Goal: Task Accomplishment & Management: Manage account settings

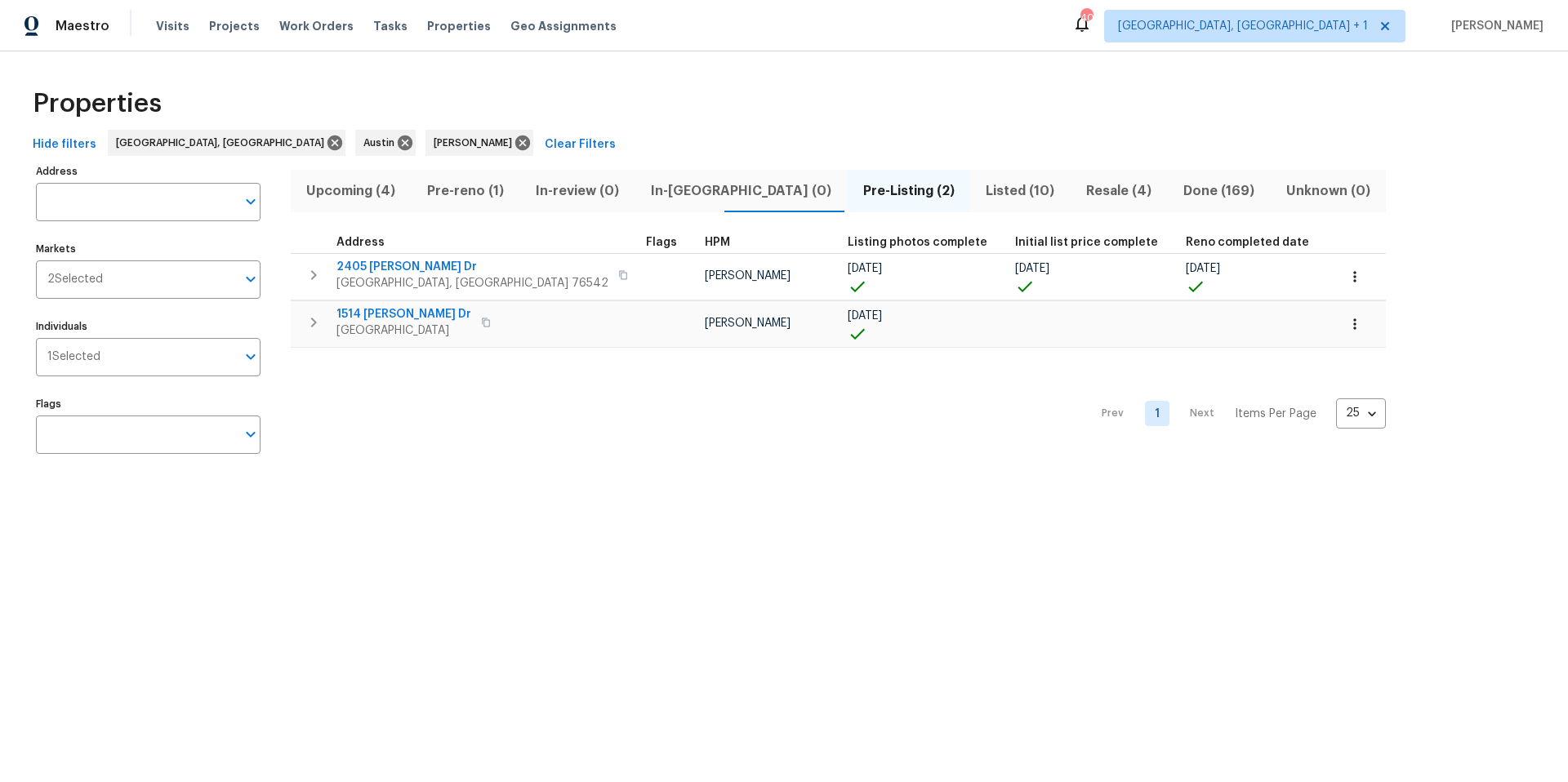
click at [449, 191] on span "Pre-reno (1)" at bounding box center [465, 190] width 89 height 23
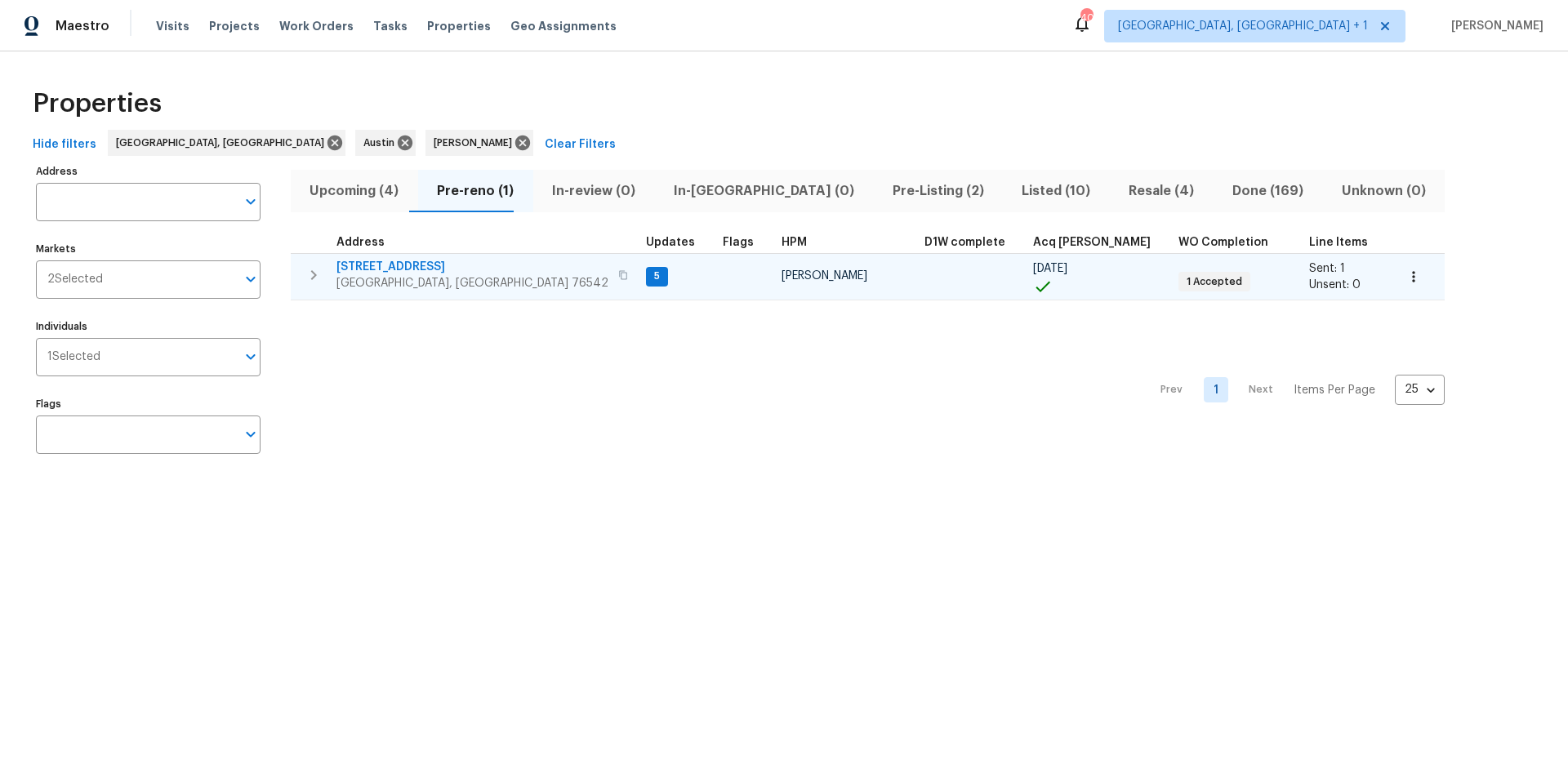
click at [450, 265] on span "[STREET_ADDRESS]" at bounding box center [472, 267] width 272 height 17
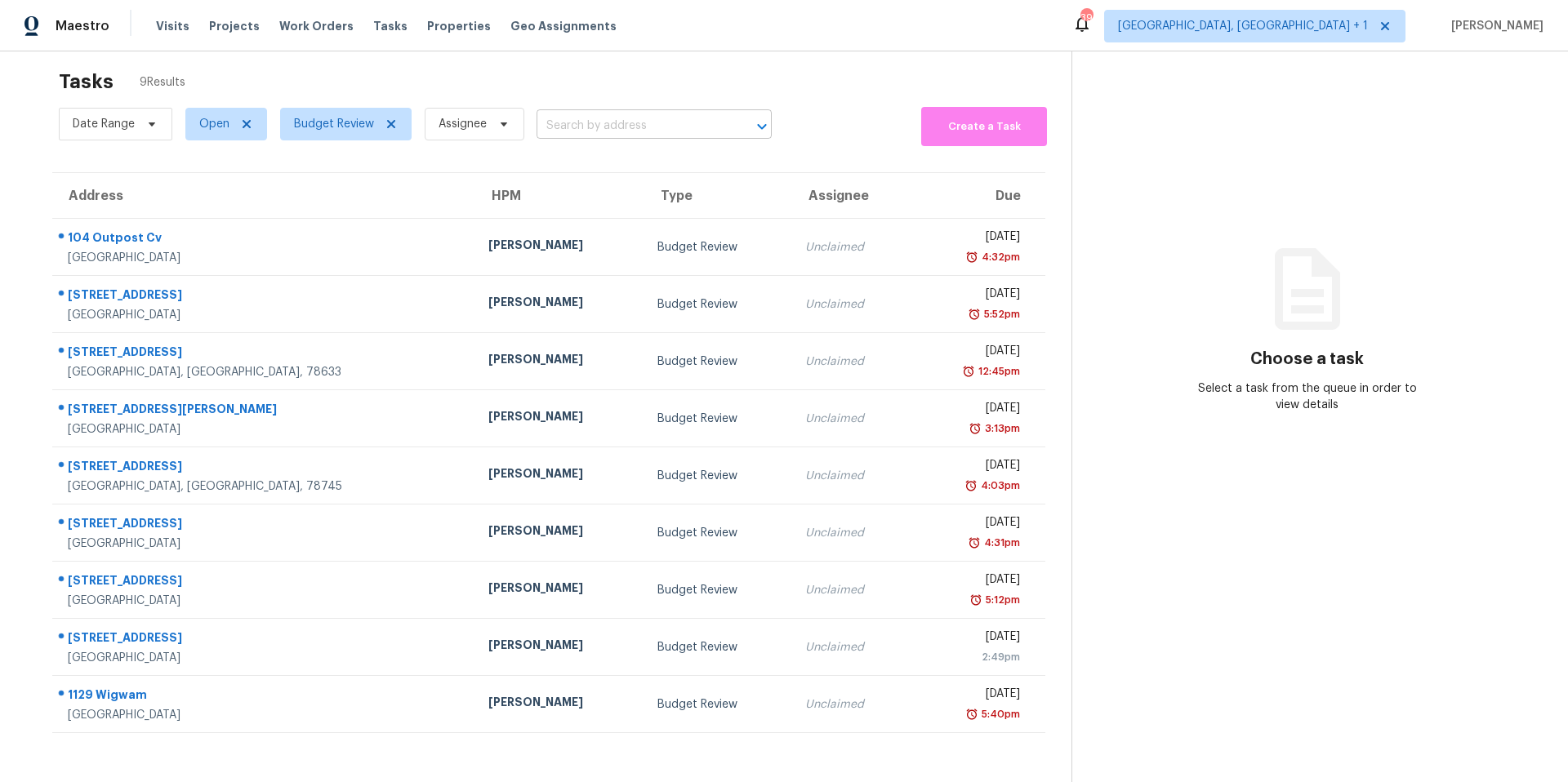
scroll to position [63, 0]
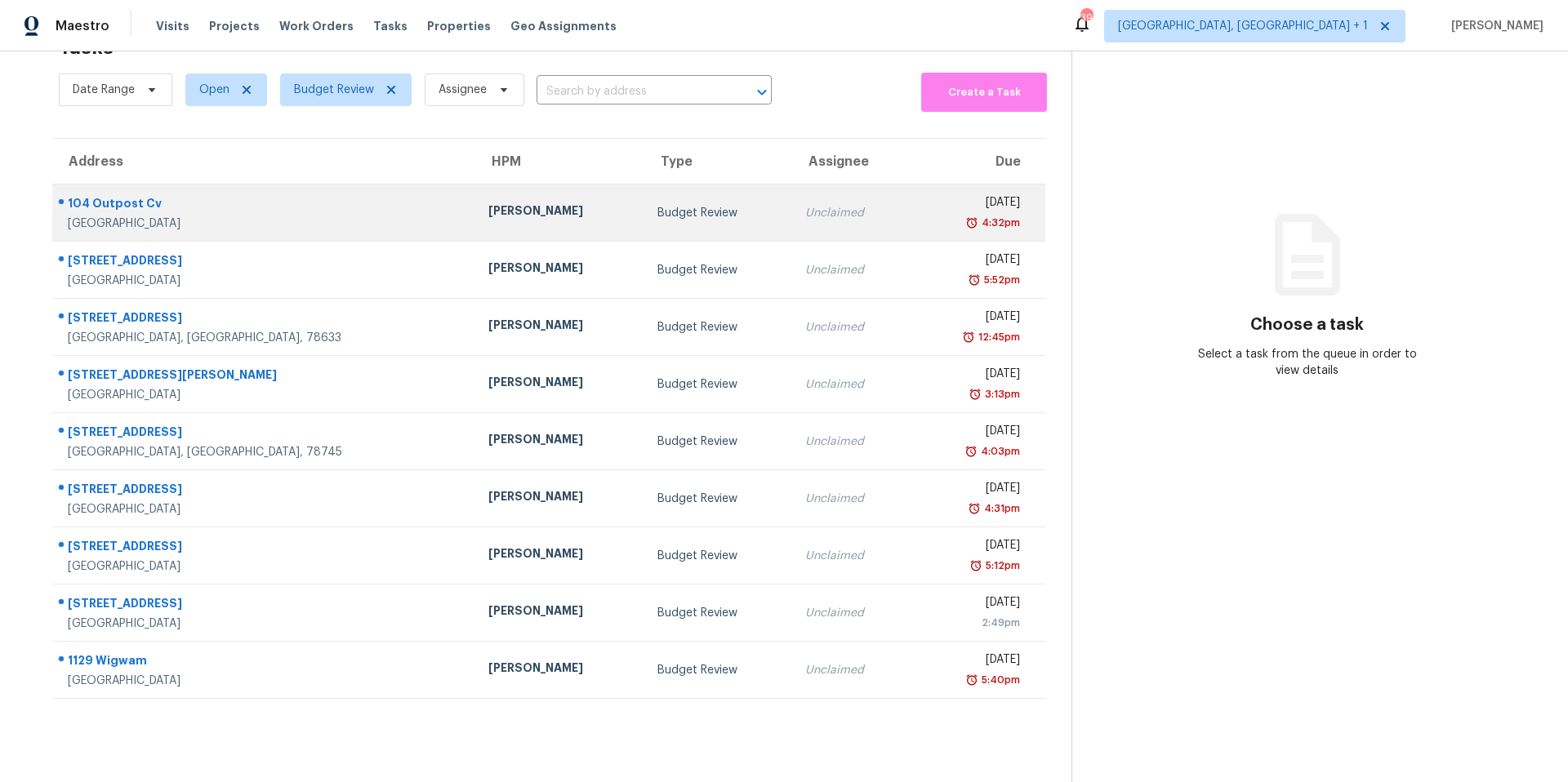
click at [488, 203] on div "Martin Chagolla" at bounding box center [559, 213] width 143 height 20
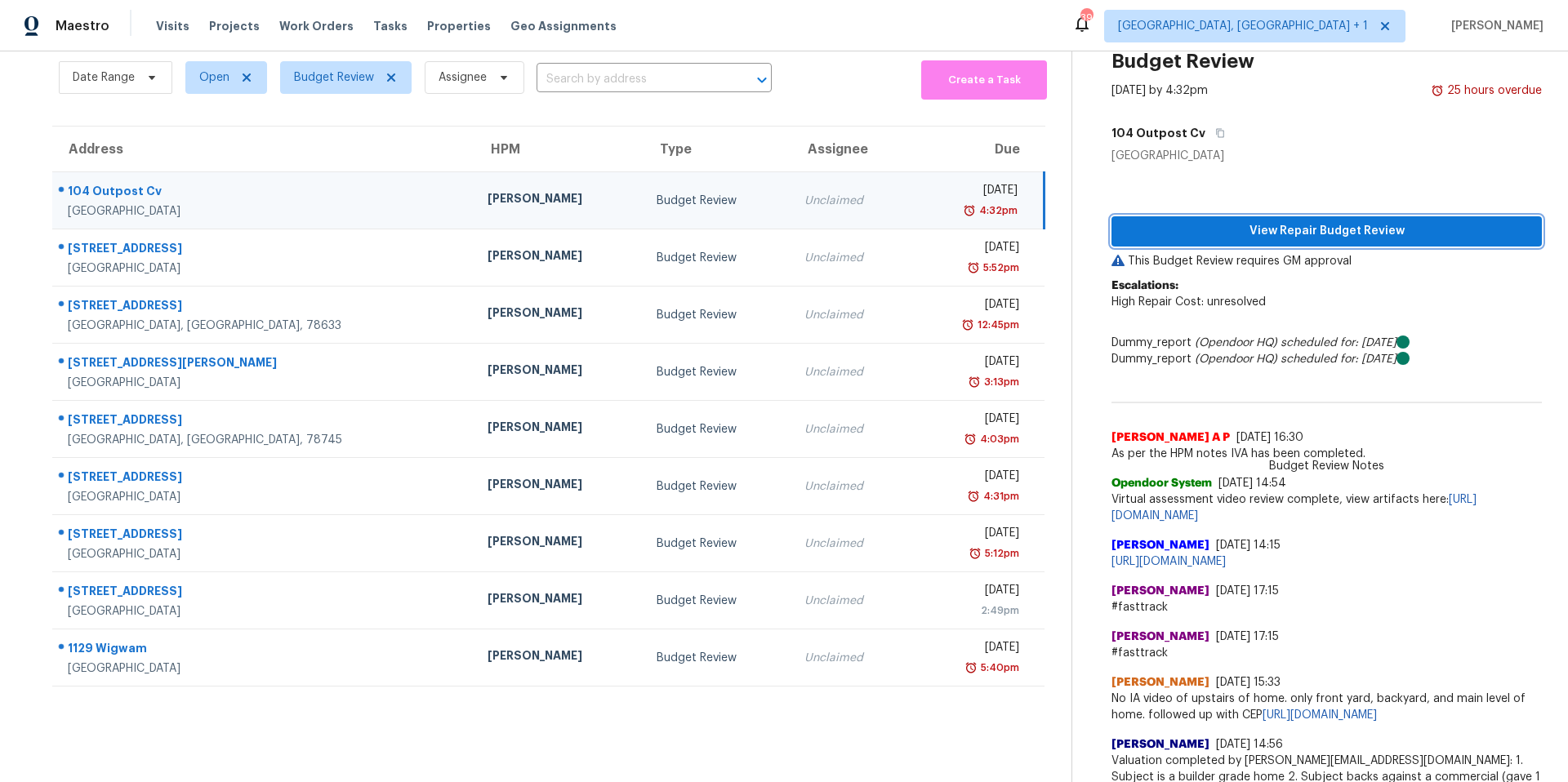
click at [1283, 242] on button "View Repair Budget Review" at bounding box center [1327, 231] width 430 height 30
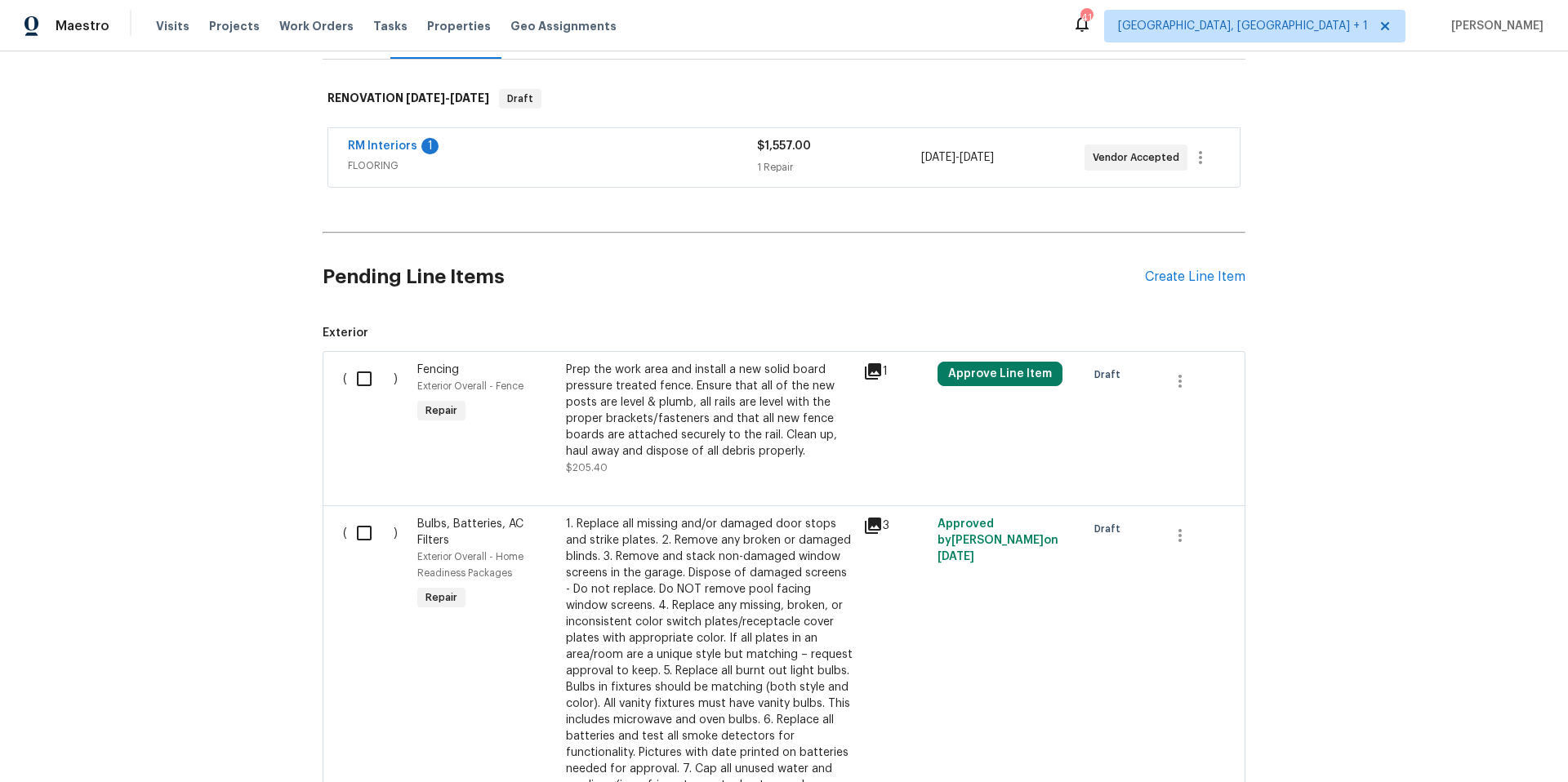
scroll to position [245, 0]
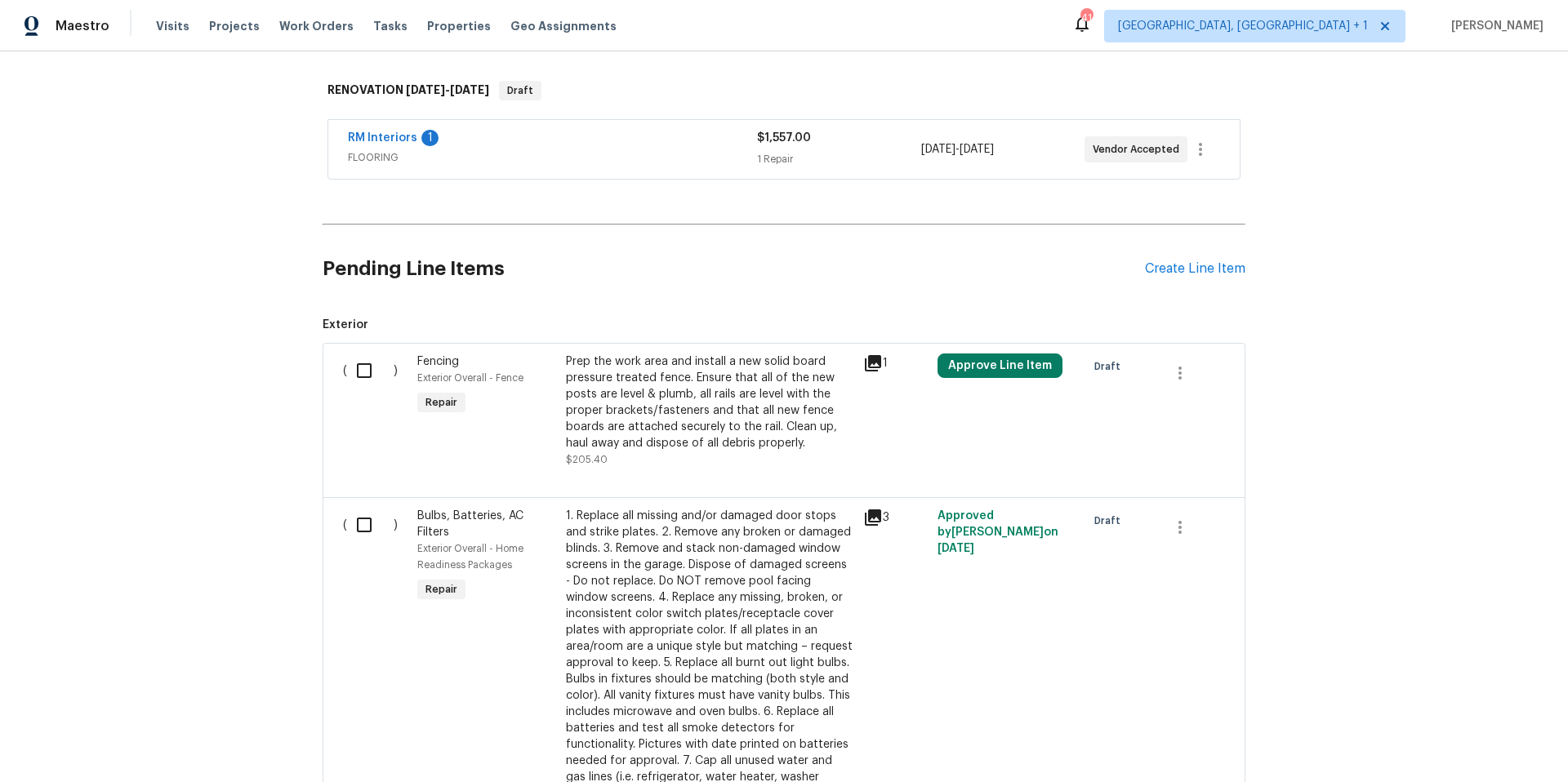
click at [863, 363] on icon at bounding box center [872, 363] width 19 height 19
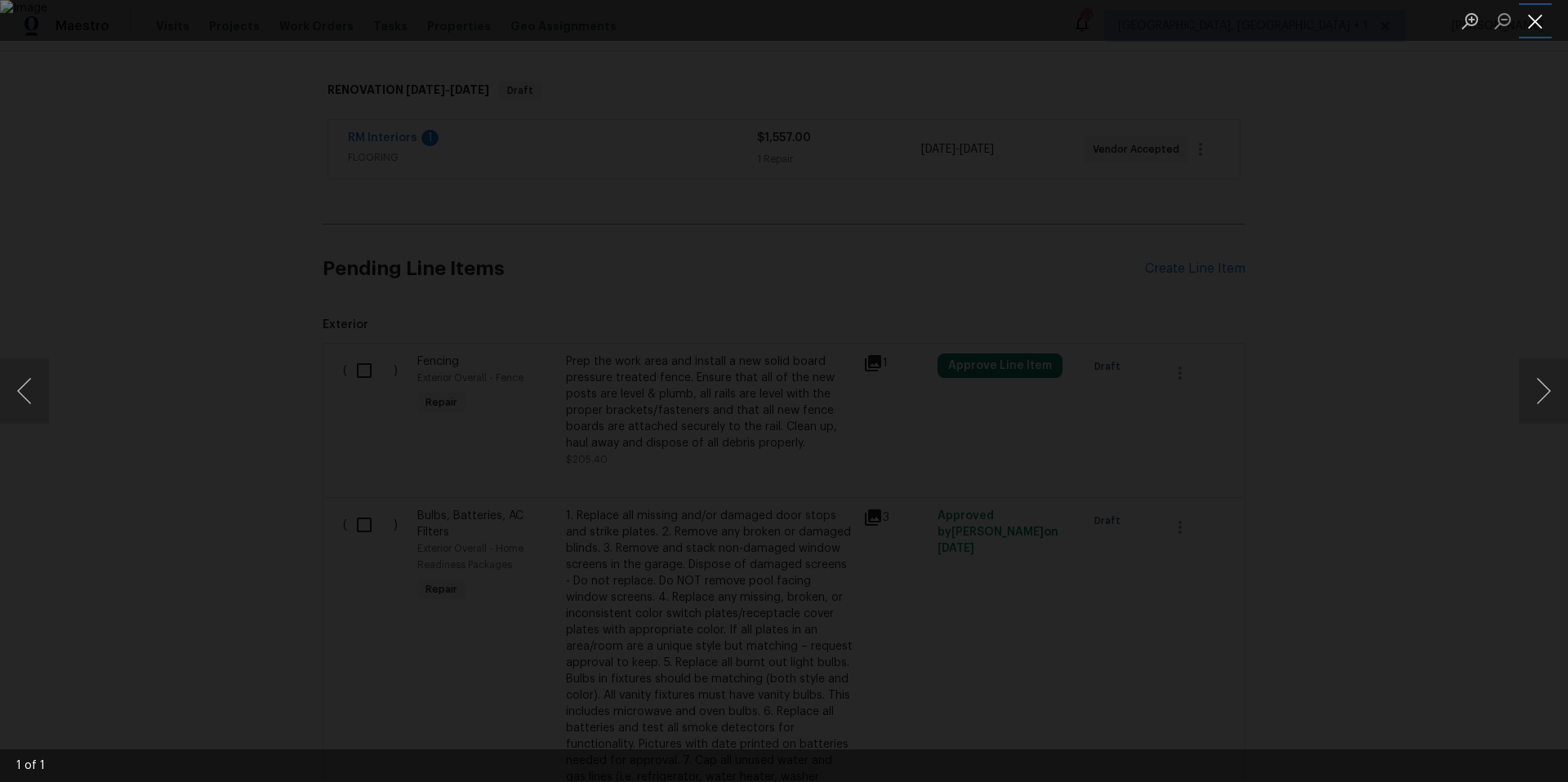
click at [1540, 23] on button "Close lightbox" at bounding box center [1535, 21] width 33 height 28
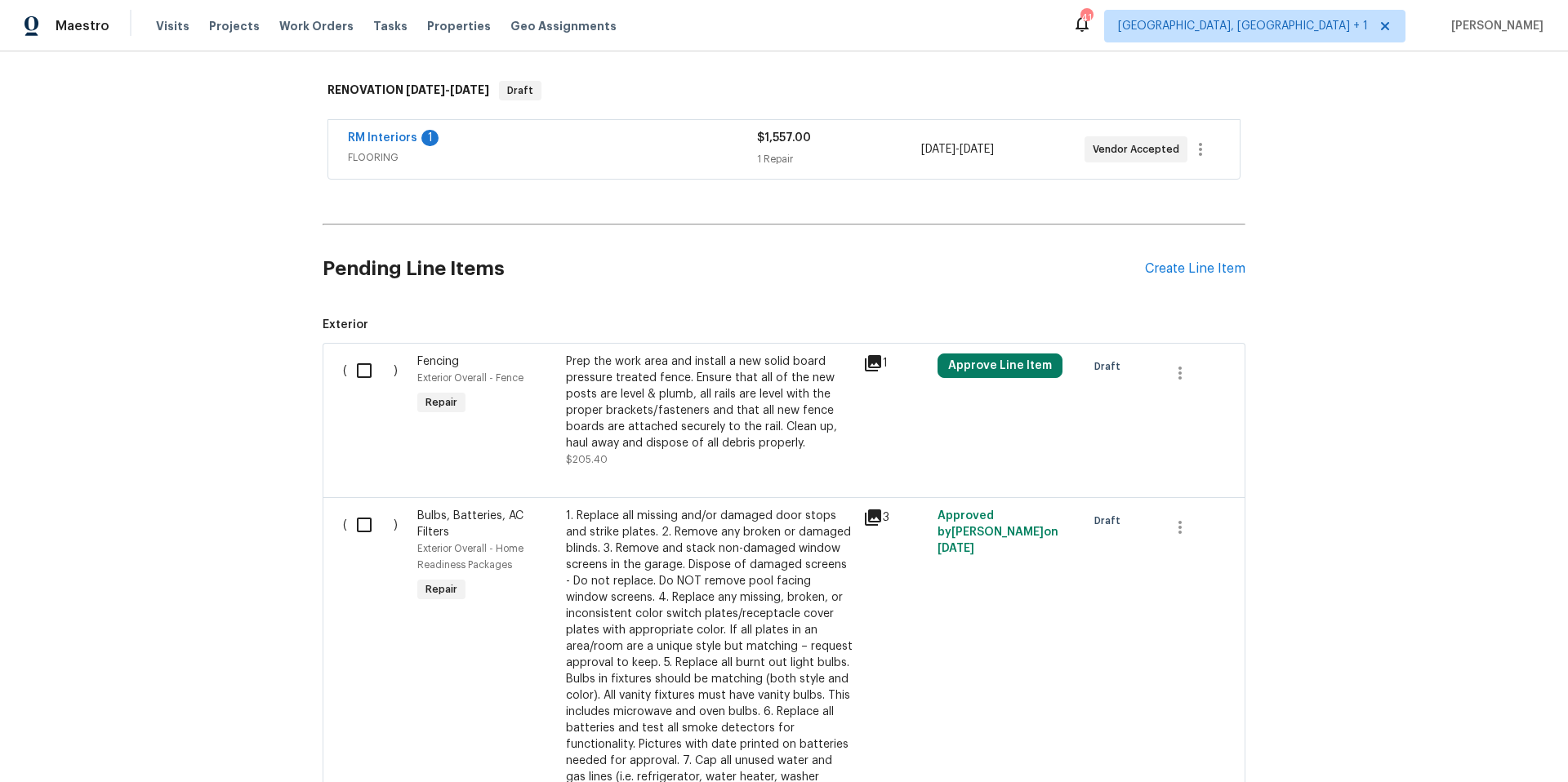
click at [365, 368] on input "checkbox" at bounding box center [370, 370] width 47 height 34
checkbox input "true"
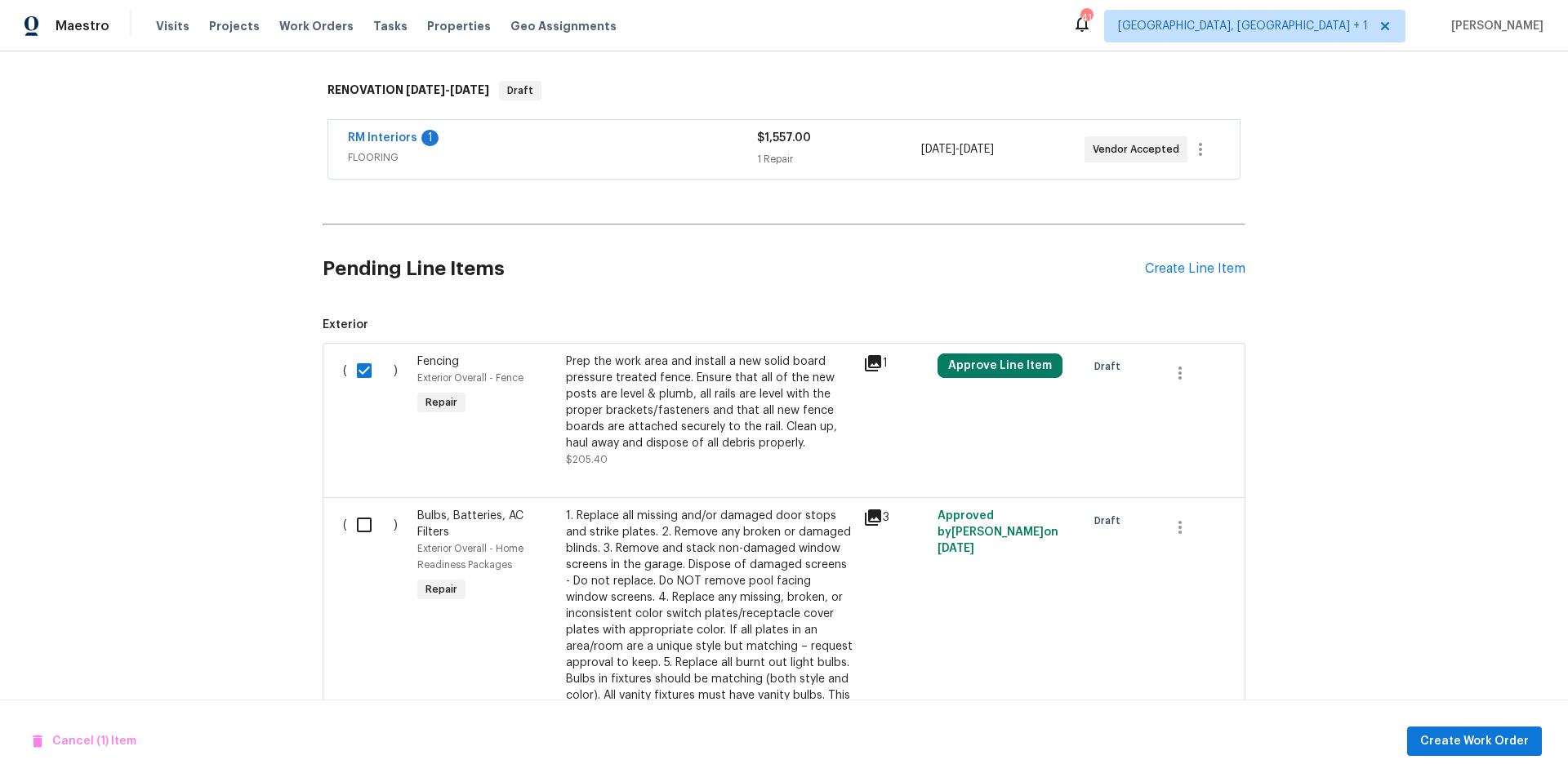
click at [358, 531] on input "checkbox" at bounding box center [370, 524] width 47 height 34
checkbox input "true"
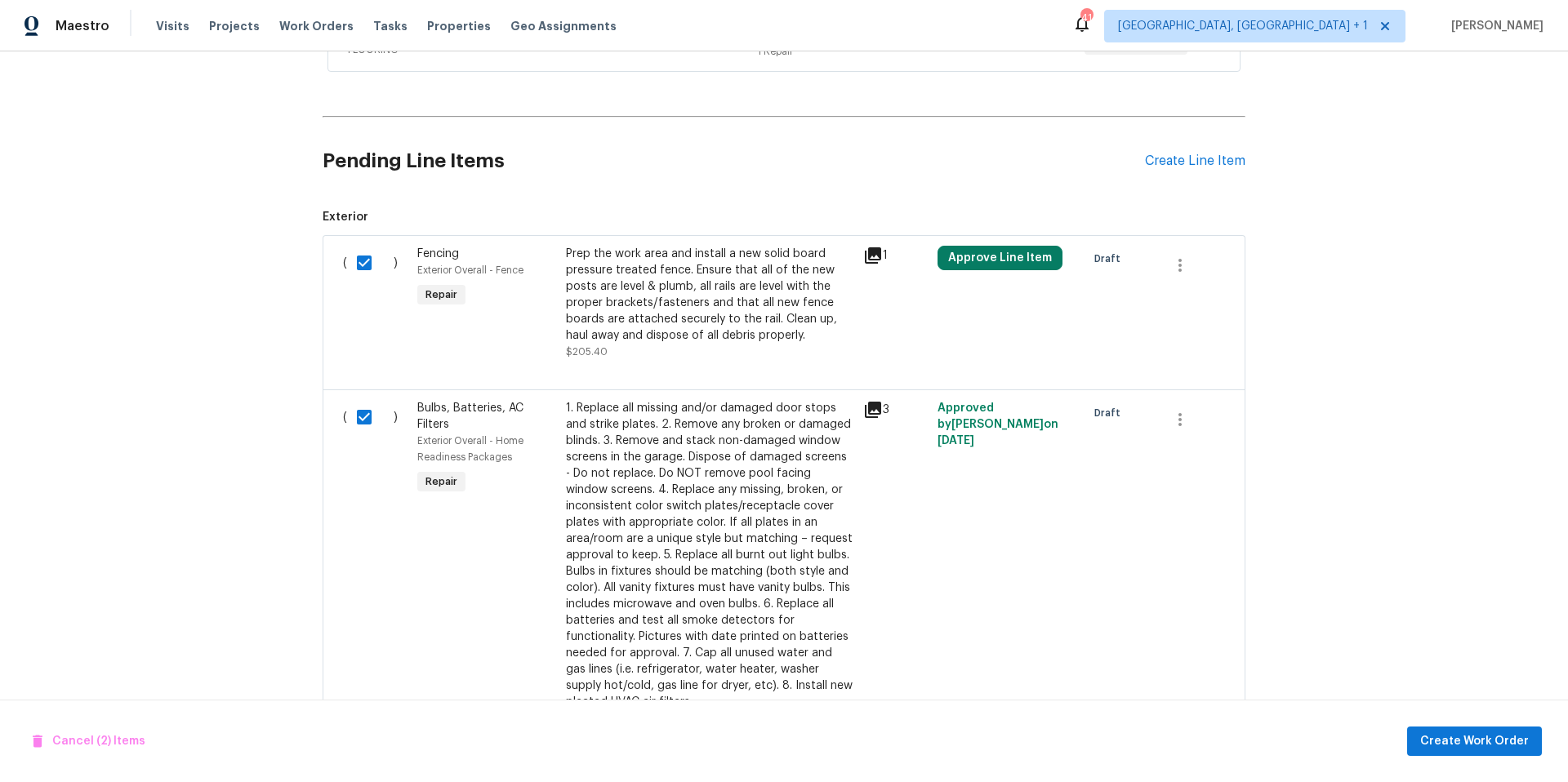
scroll to position [539, 0]
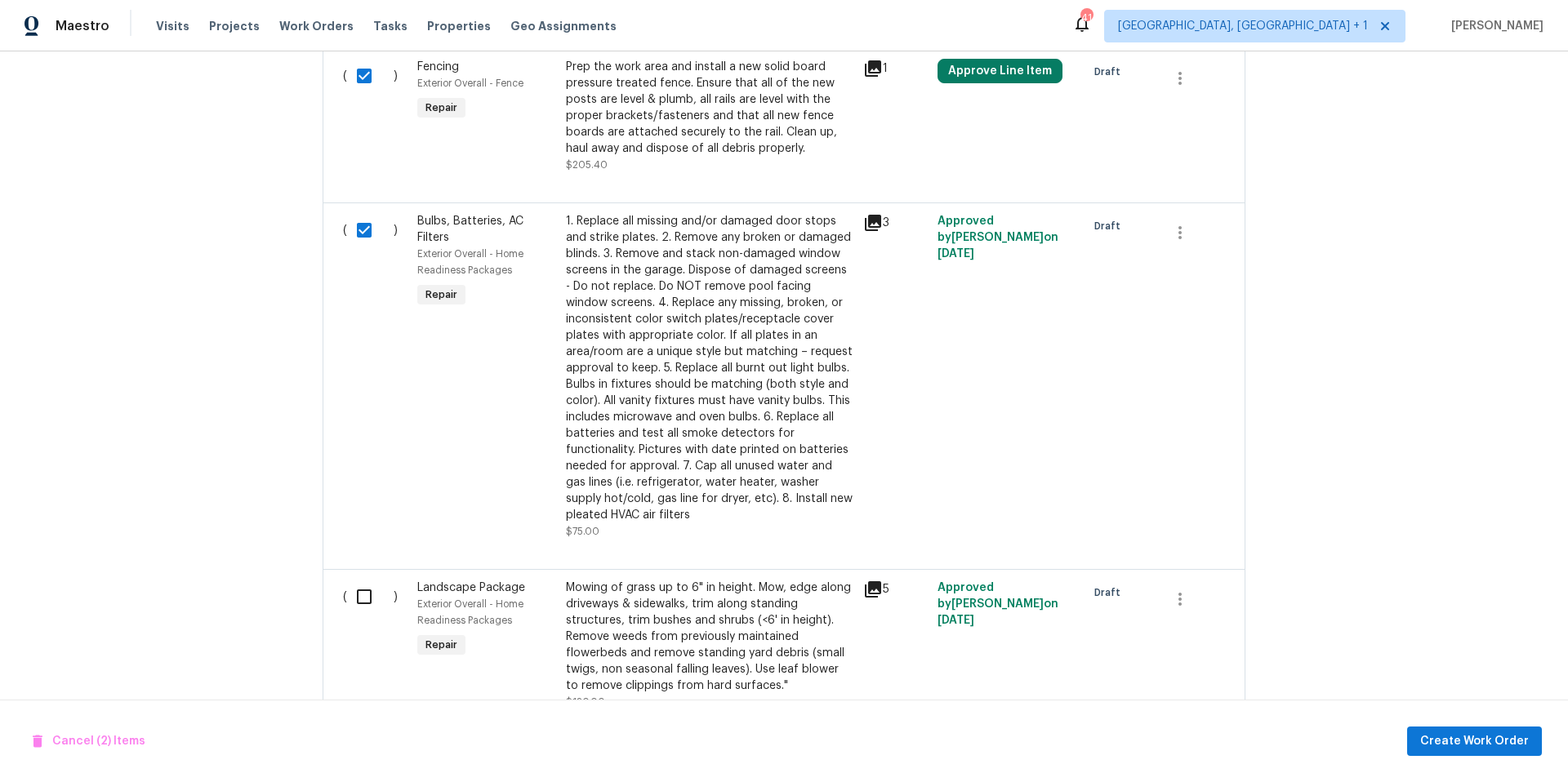
click at [363, 604] on input "checkbox" at bounding box center [370, 596] width 47 height 34
checkbox input "true"
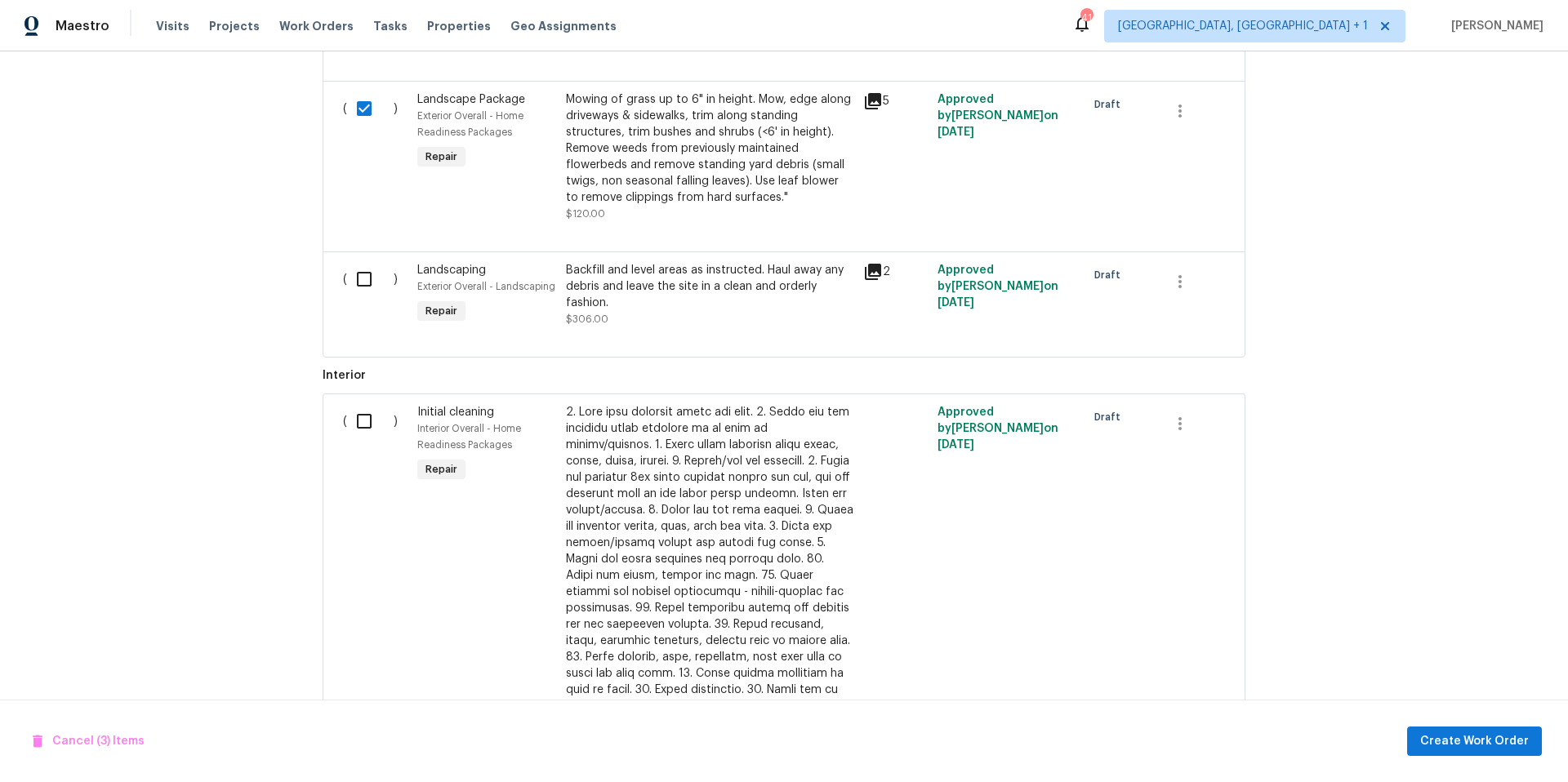
scroll to position [1029, 0]
click at [349, 276] on input "checkbox" at bounding box center [370, 278] width 47 height 34
checkbox input "true"
click at [354, 425] on input "checkbox" at bounding box center [370, 420] width 47 height 34
checkbox input "true"
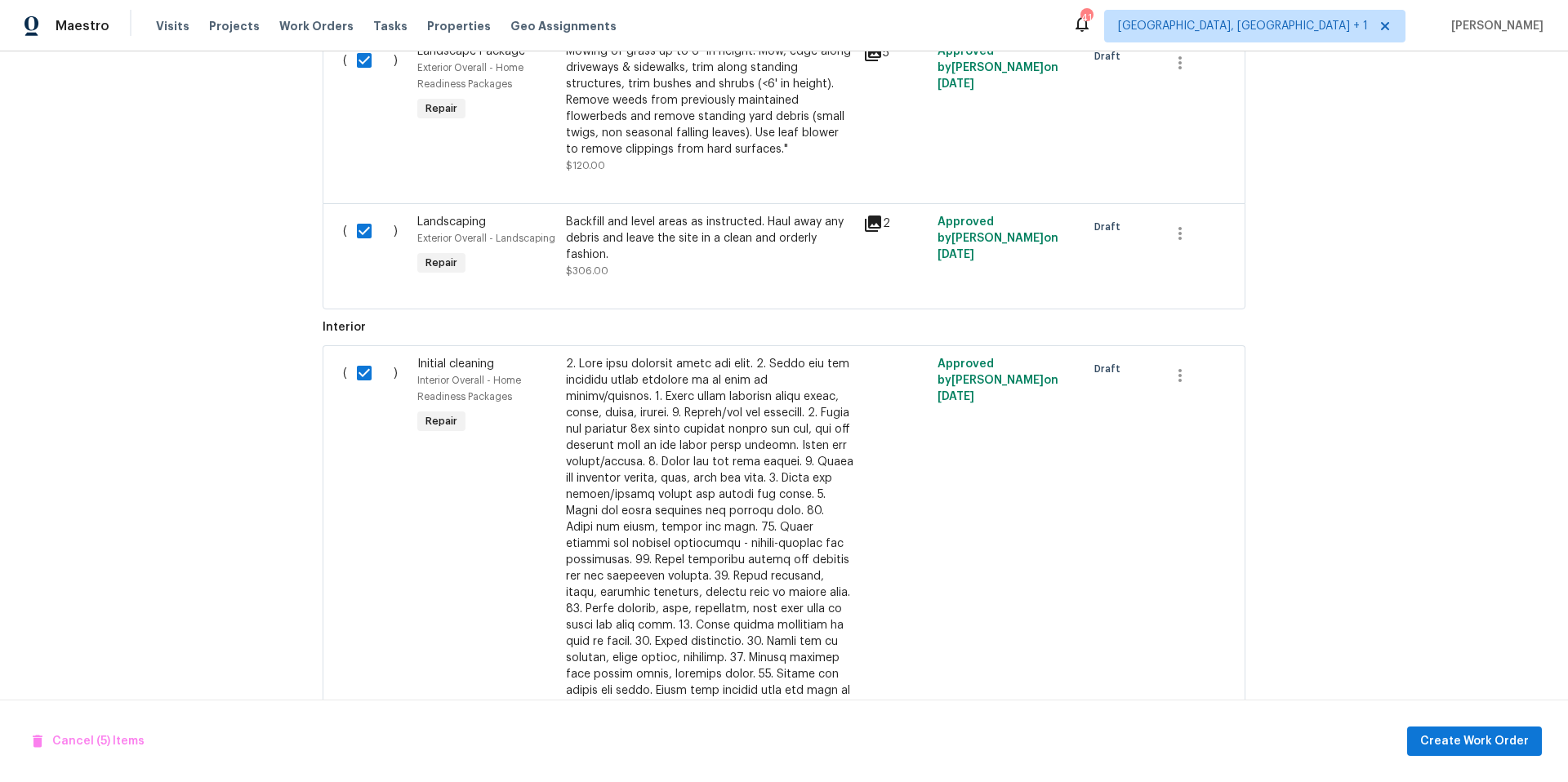
scroll to position [1075, 0]
click at [644, 251] on div "Backfill and level areas as instructed. Haul away any debris and leave the site…" at bounding box center [709, 238] width 288 height 49
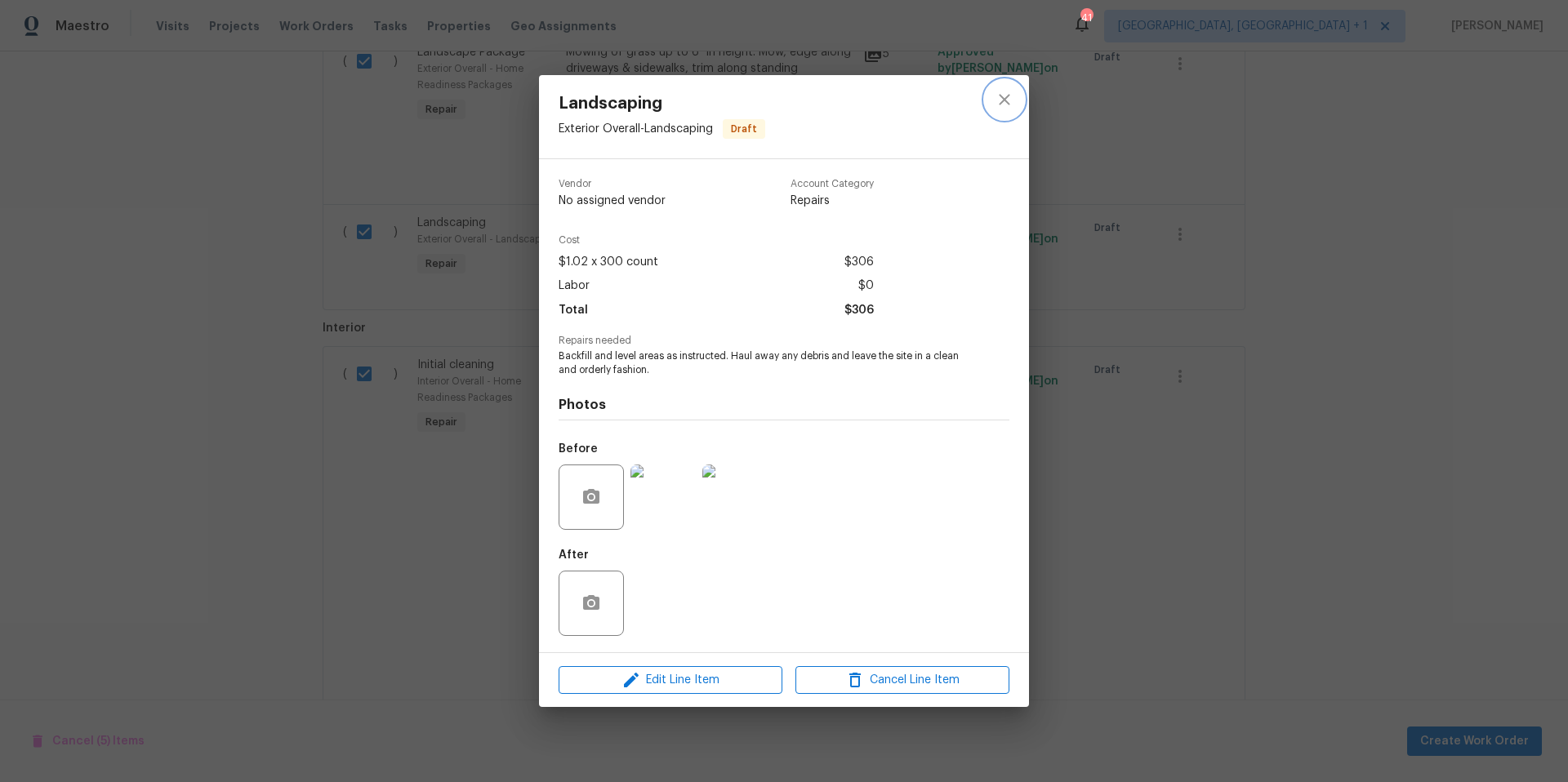
click at [1011, 101] on icon "close" at bounding box center [1003, 99] width 19 height 19
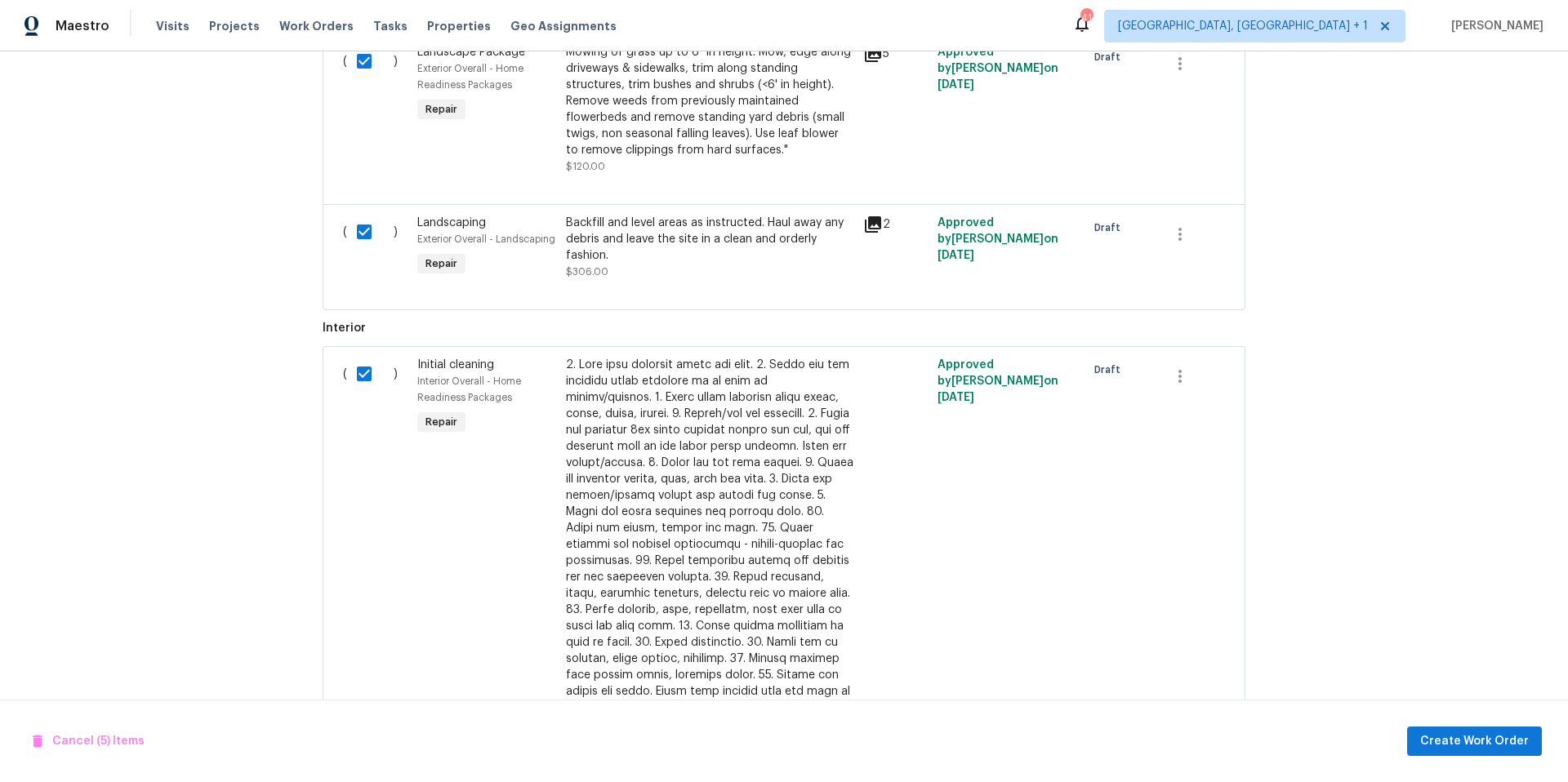
click at [865, 223] on icon at bounding box center [873, 224] width 17 height 17
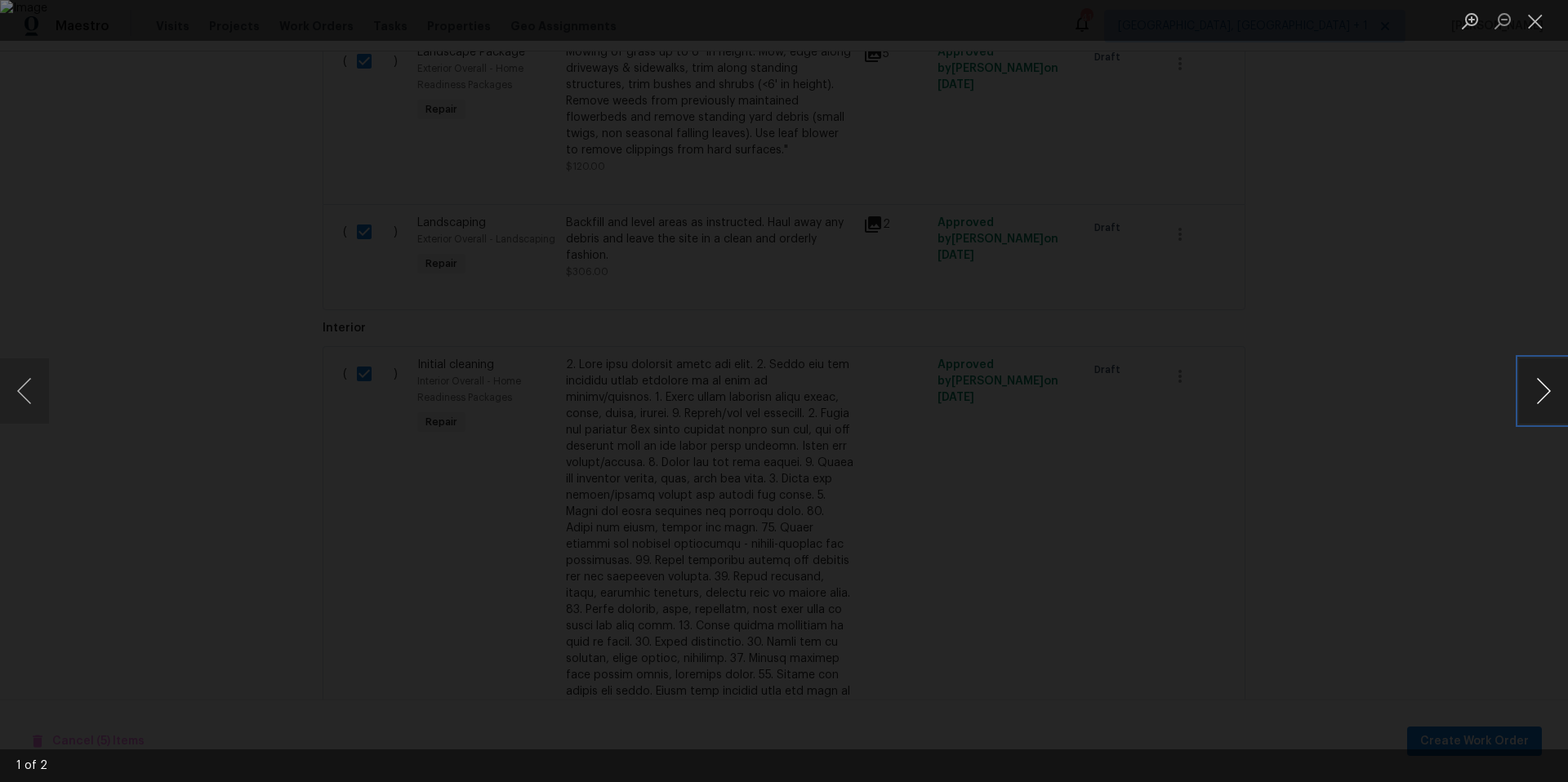
click at [1523, 390] on button "Next image" at bounding box center [1543, 391] width 49 height 65
click at [1535, 28] on button "Close lightbox" at bounding box center [1535, 21] width 33 height 28
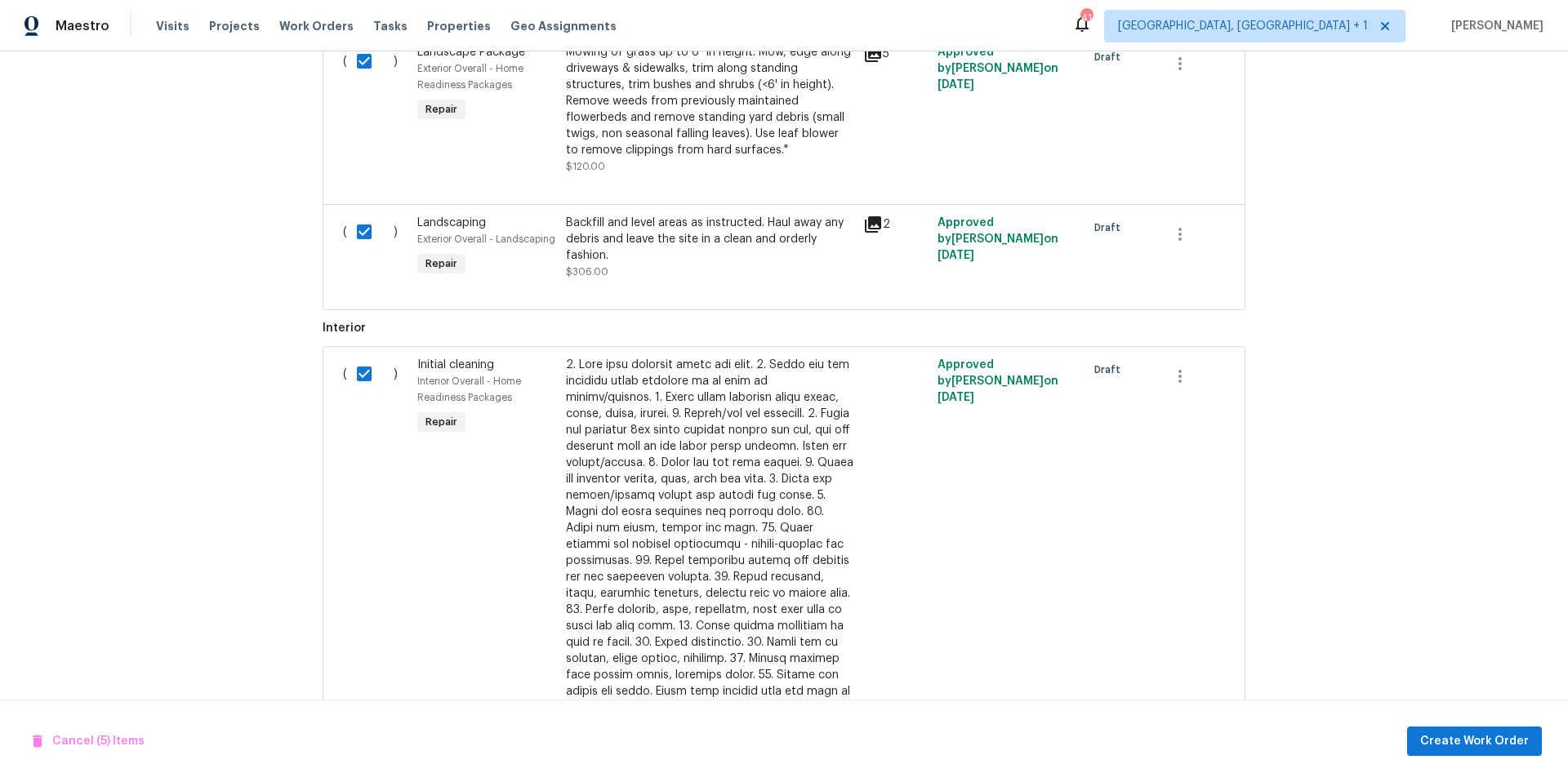
click at [700, 233] on div "Backfill and level areas as instructed. Haul away any debris and leave the site…" at bounding box center [709, 238] width 288 height 49
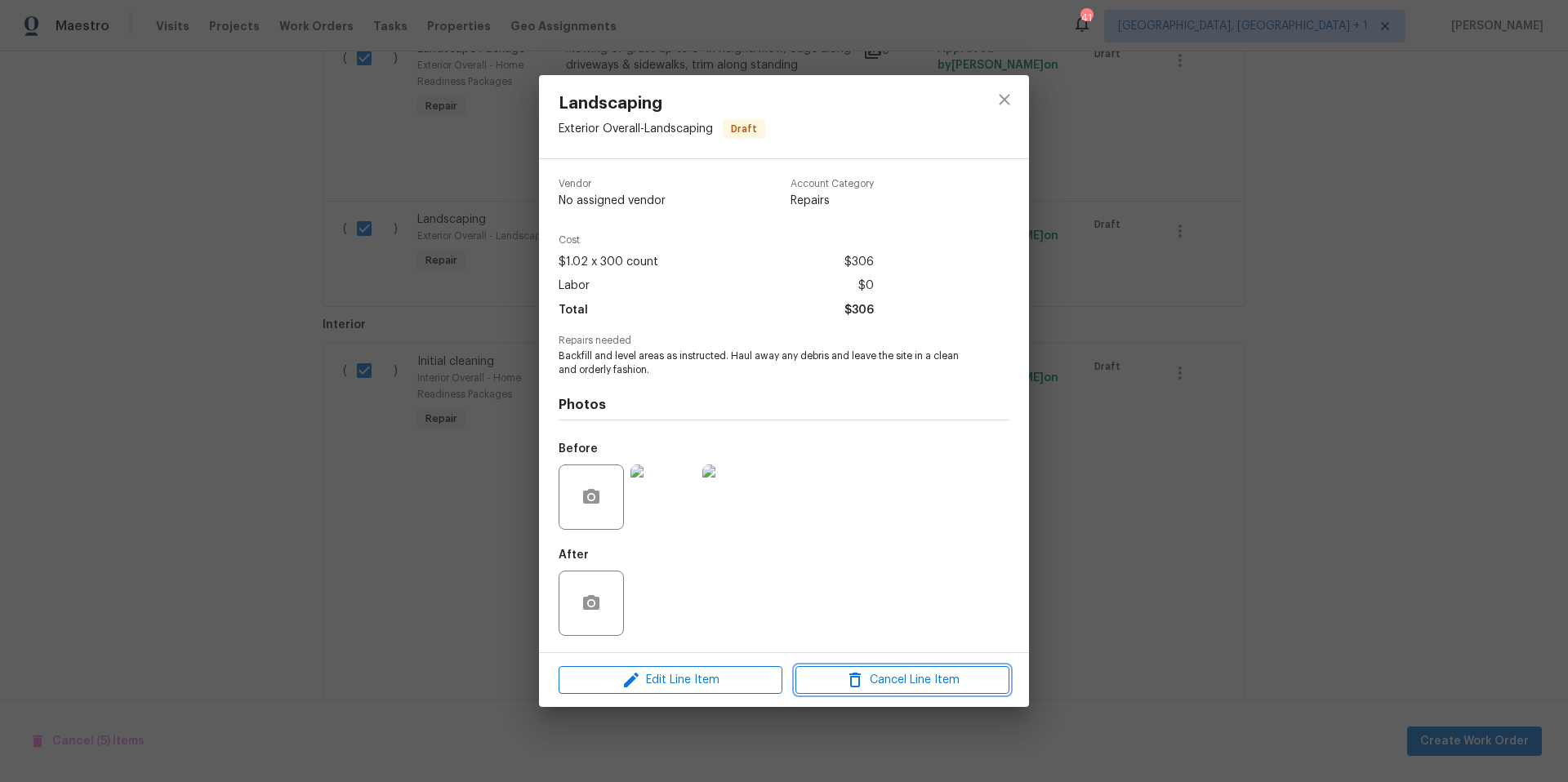
click at [855, 686] on icon "button" at bounding box center [855, 680] width 12 height 15
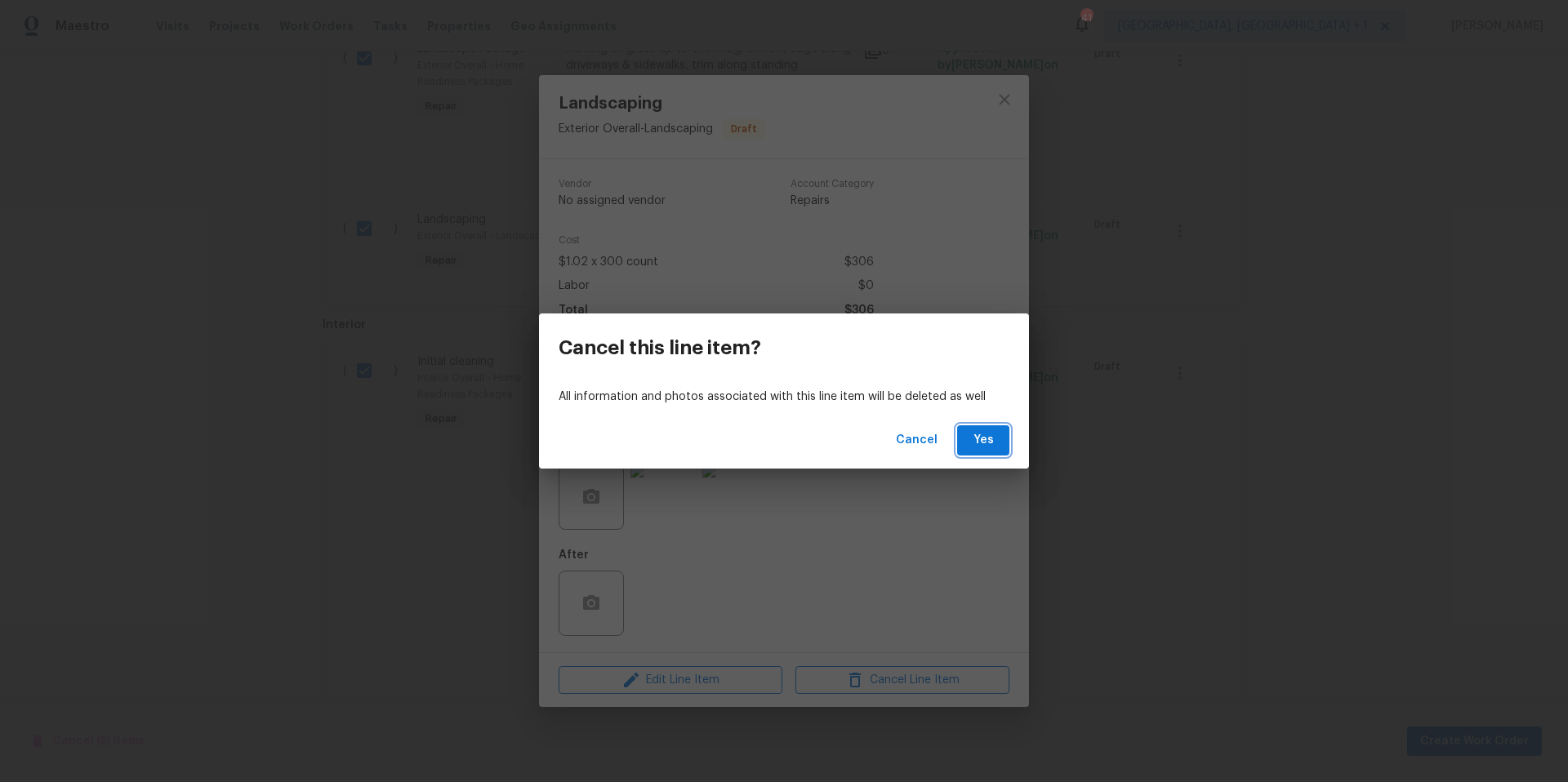
click at [988, 444] on span "Yes" at bounding box center [983, 440] width 26 height 20
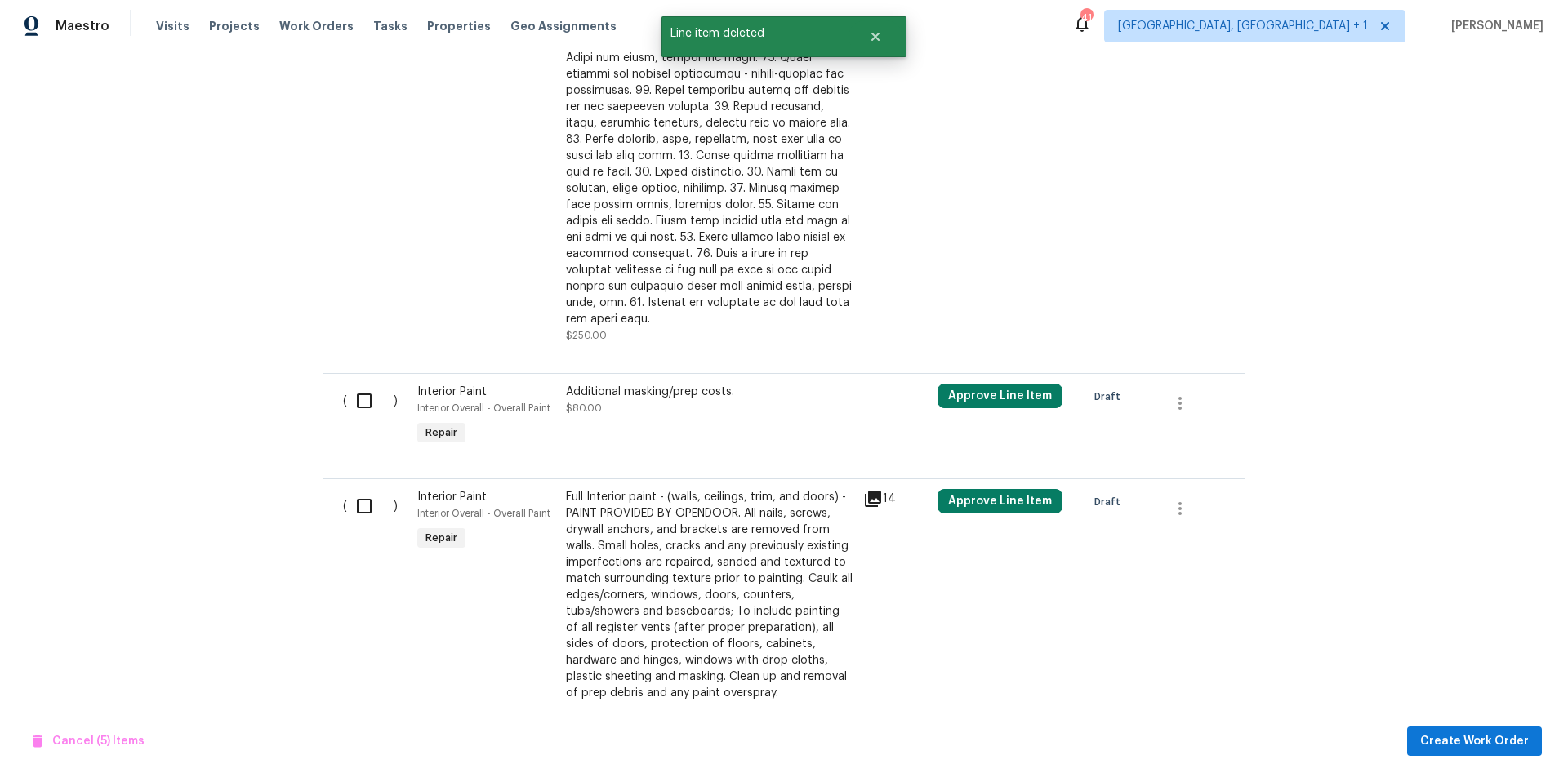
scroll to position [1441, 0]
click at [366, 387] on input "checkbox" at bounding box center [370, 399] width 47 height 34
checkbox input "true"
click at [363, 488] on input "checkbox" at bounding box center [370, 504] width 47 height 34
checkbox input "true"
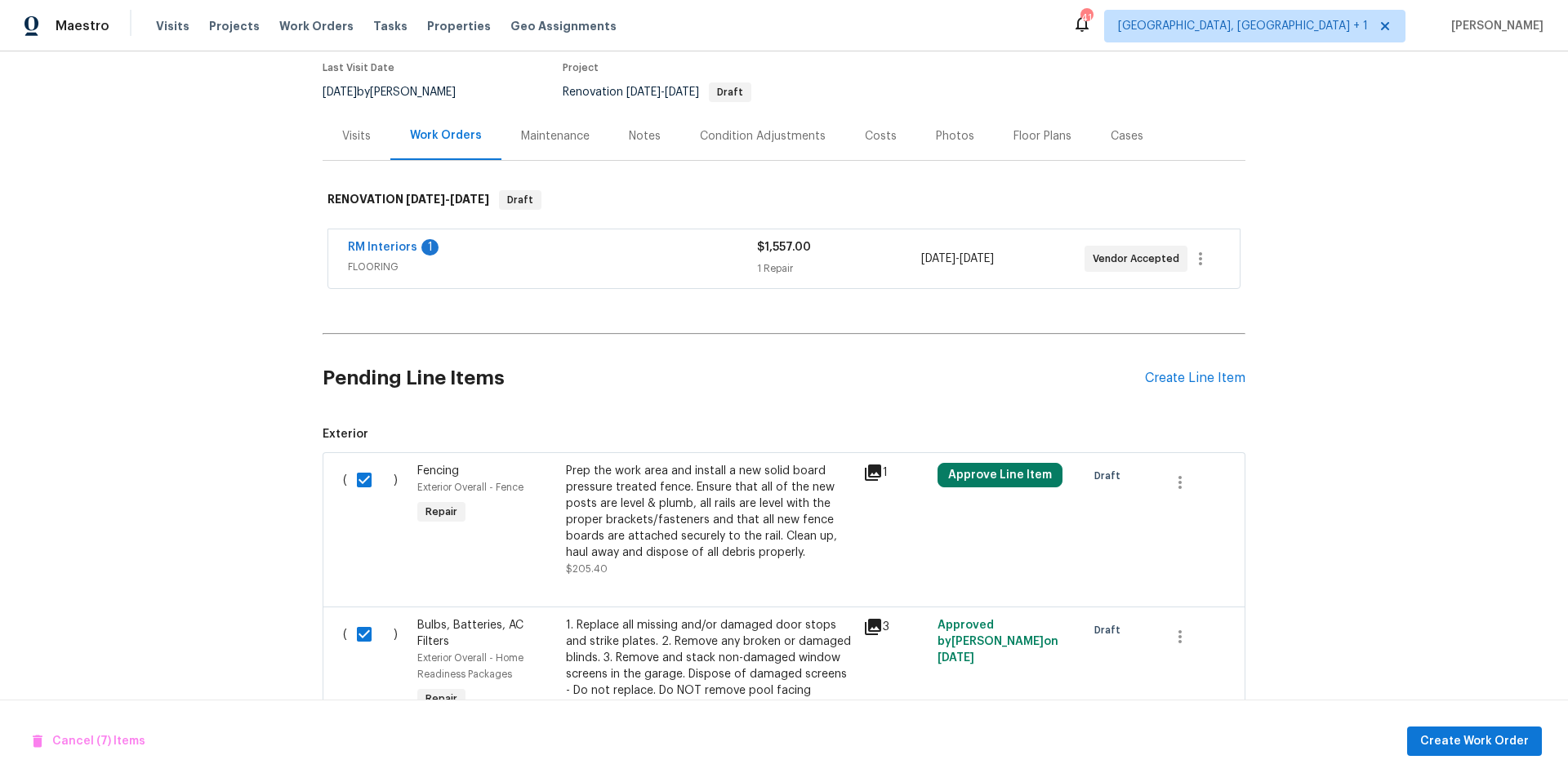
scroll to position [132, 0]
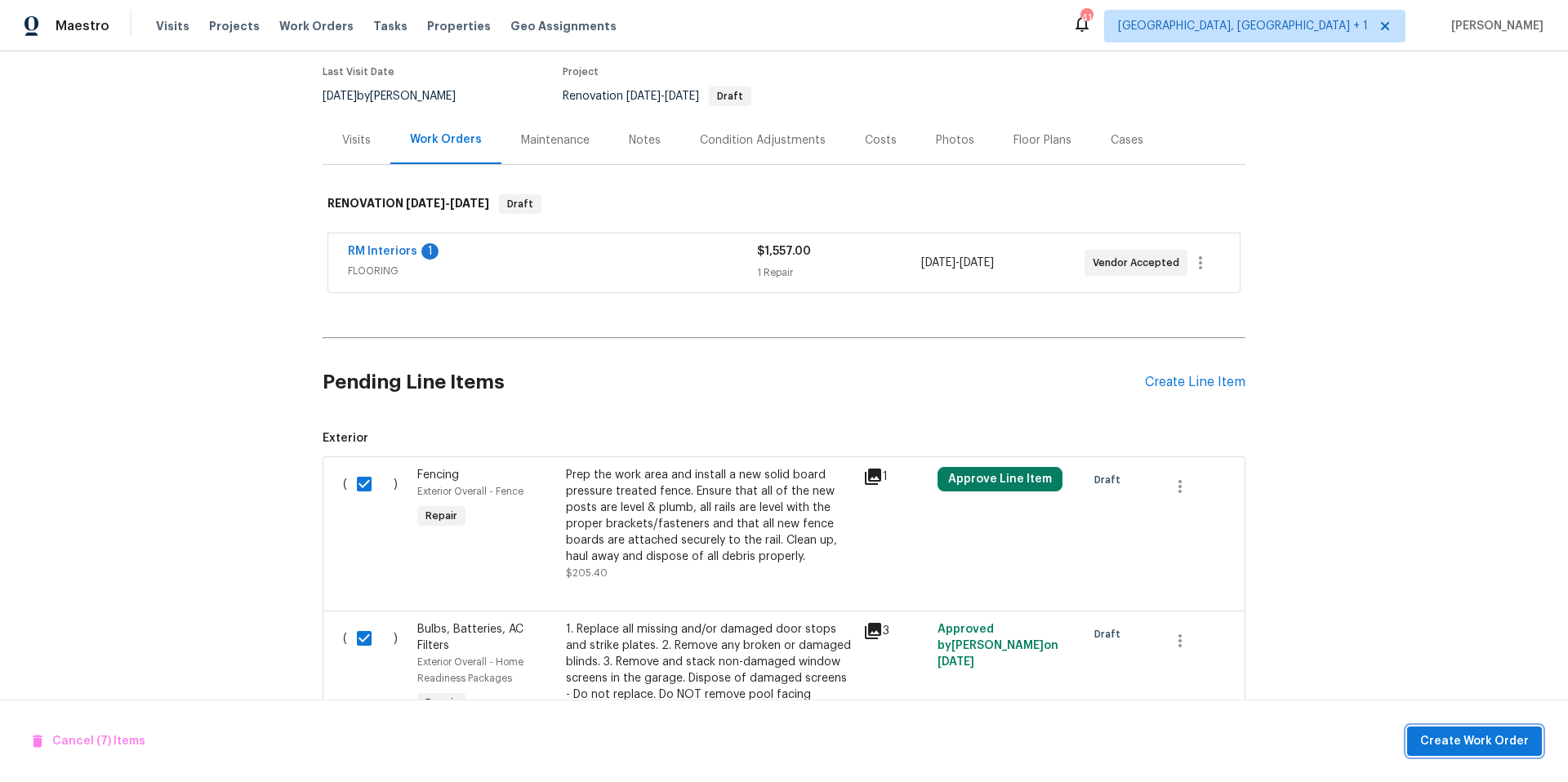
click at [1494, 742] on span "Create Work Order" at bounding box center [1475, 741] width 108 height 20
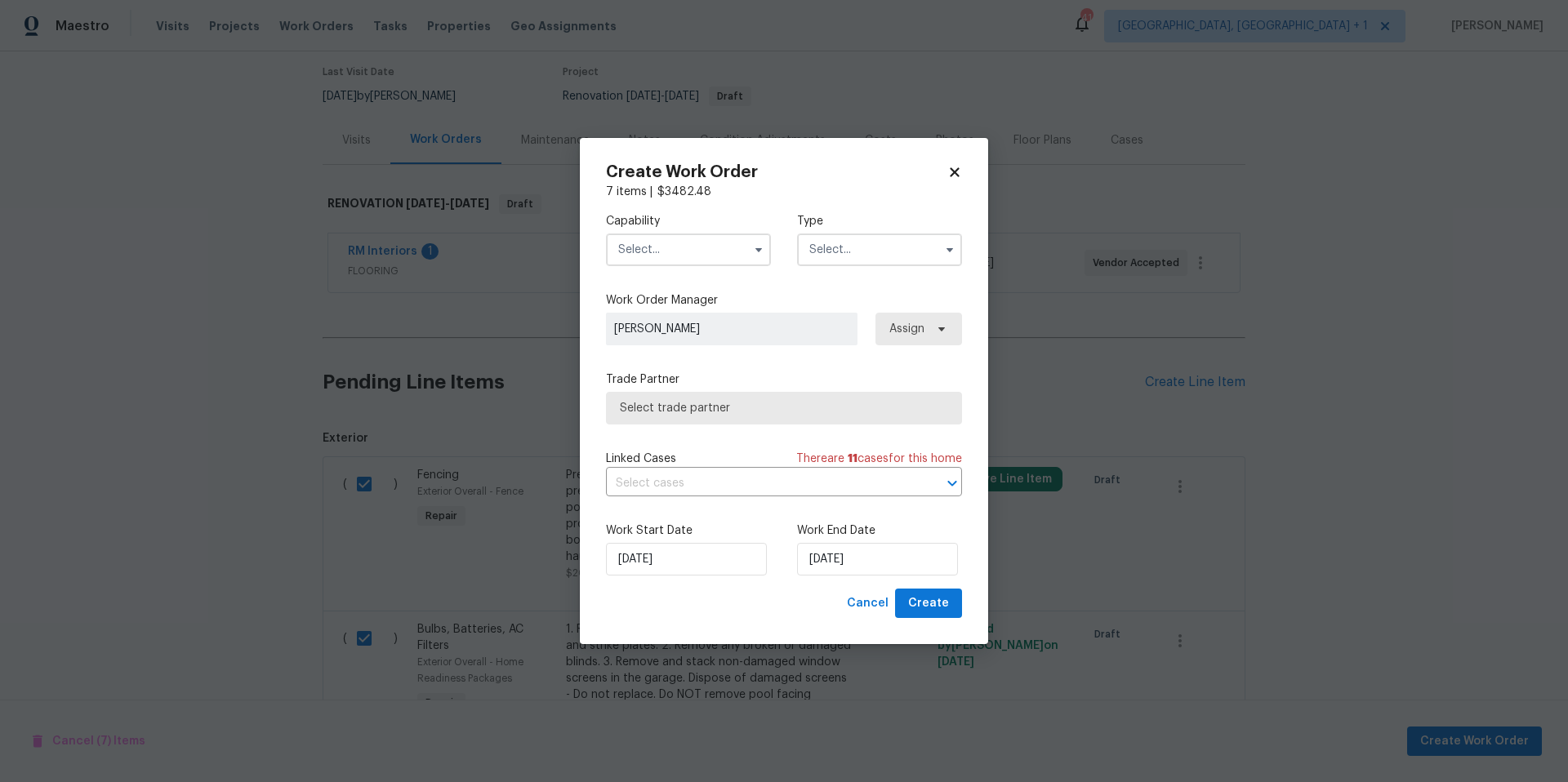
click at [734, 243] on input "text" at bounding box center [688, 249] width 165 height 33
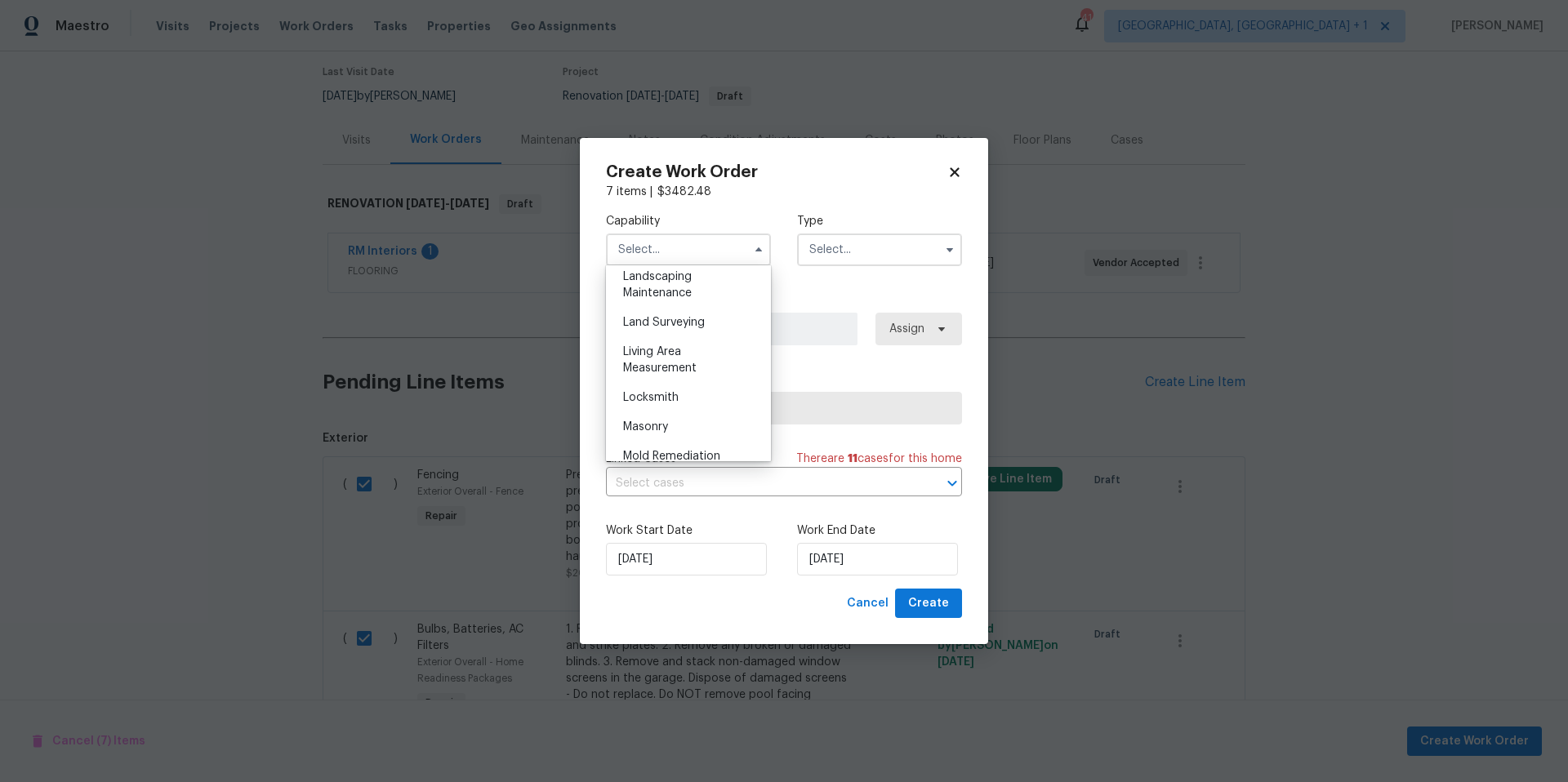
scroll to position [750, 0]
click at [706, 320] on span "General Contractor" at bounding box center [676, 314] width 105 height 12
type input "General Contractor"
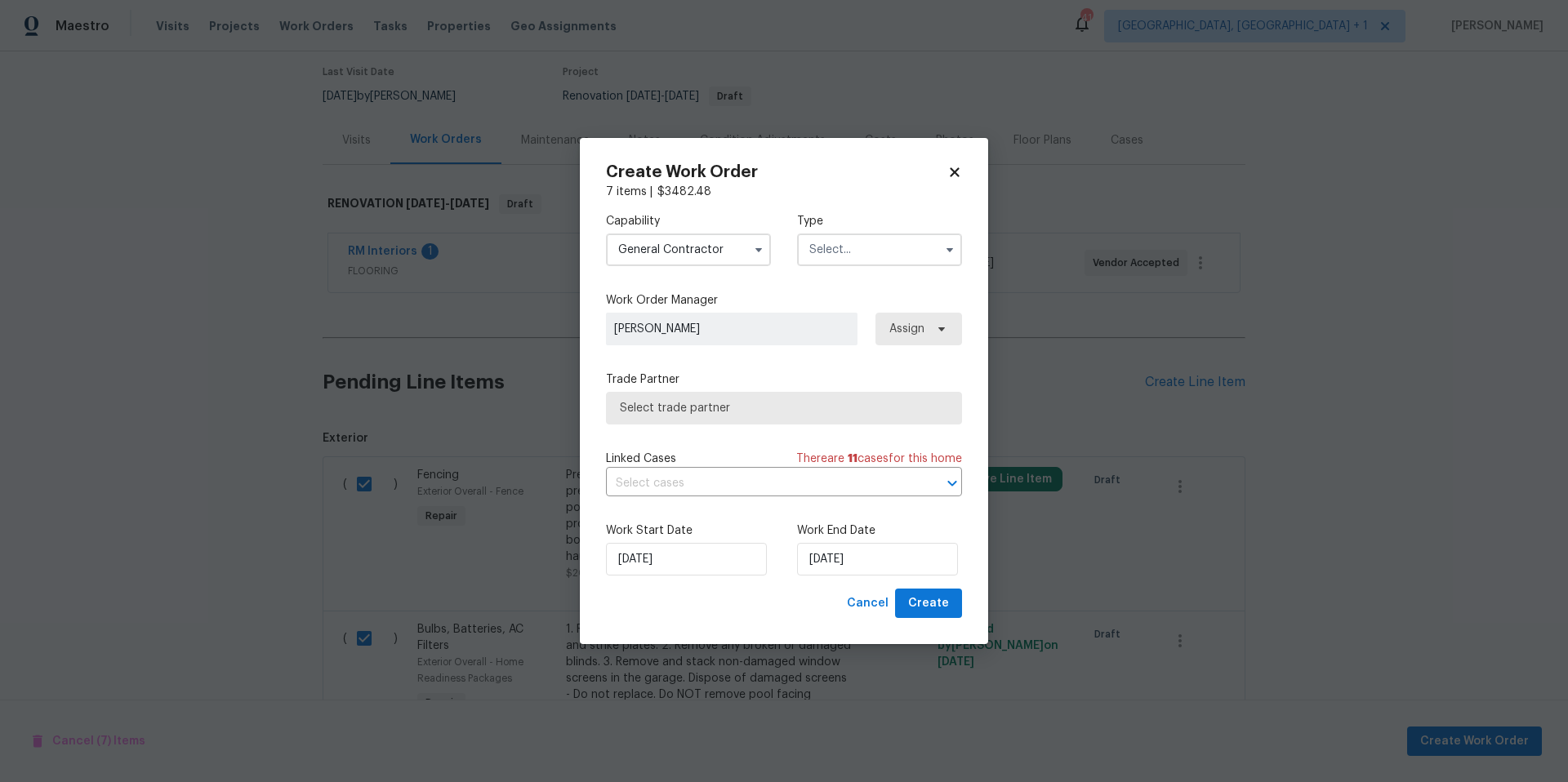
click at [807, 253] on input "text" at bounding box center [880, 249] width 165 height 33
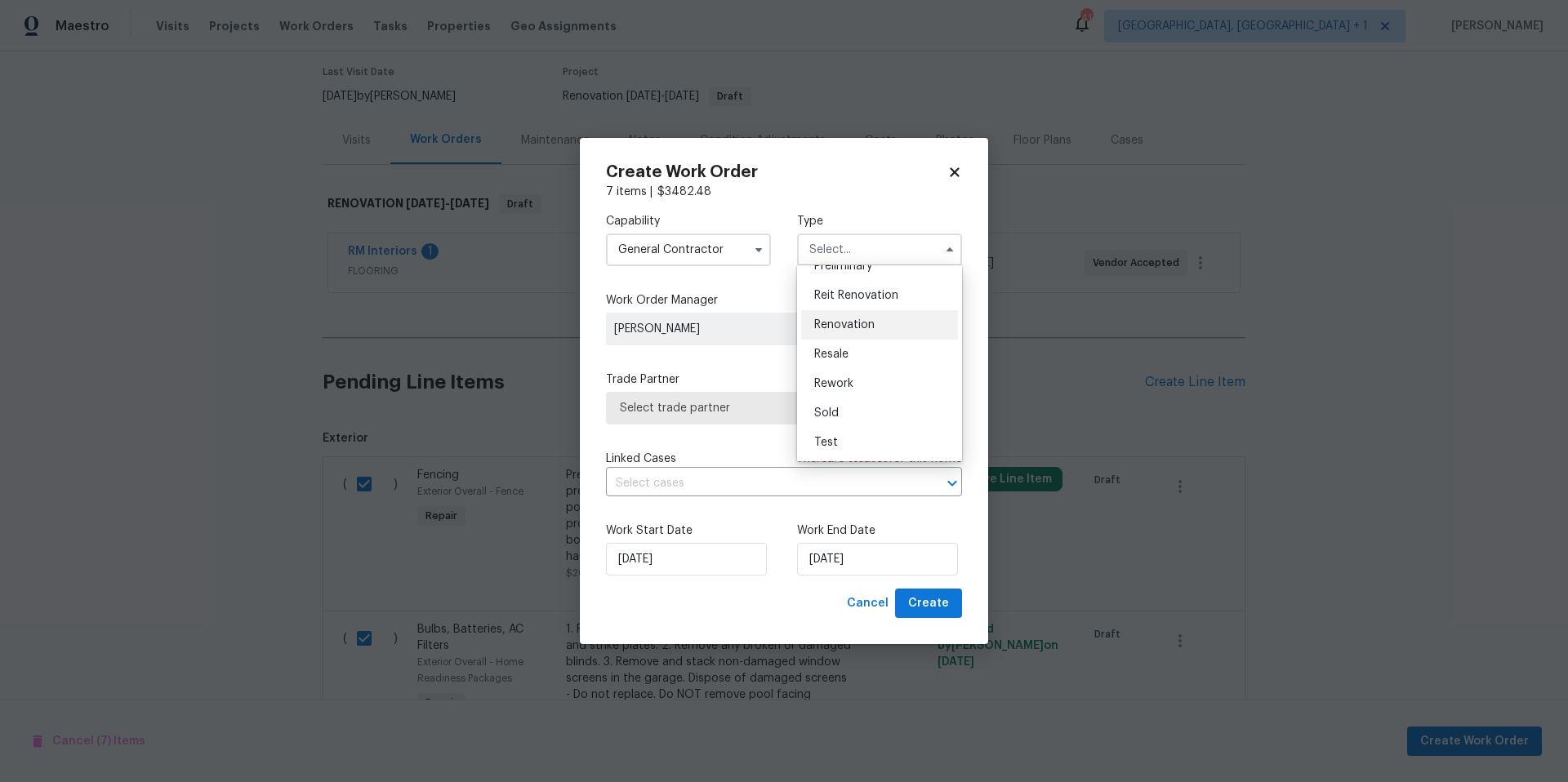
click at [854, 333] on div "Renovation" at bounding box center [879, 324] width 157 height 29
type input "Renovation"
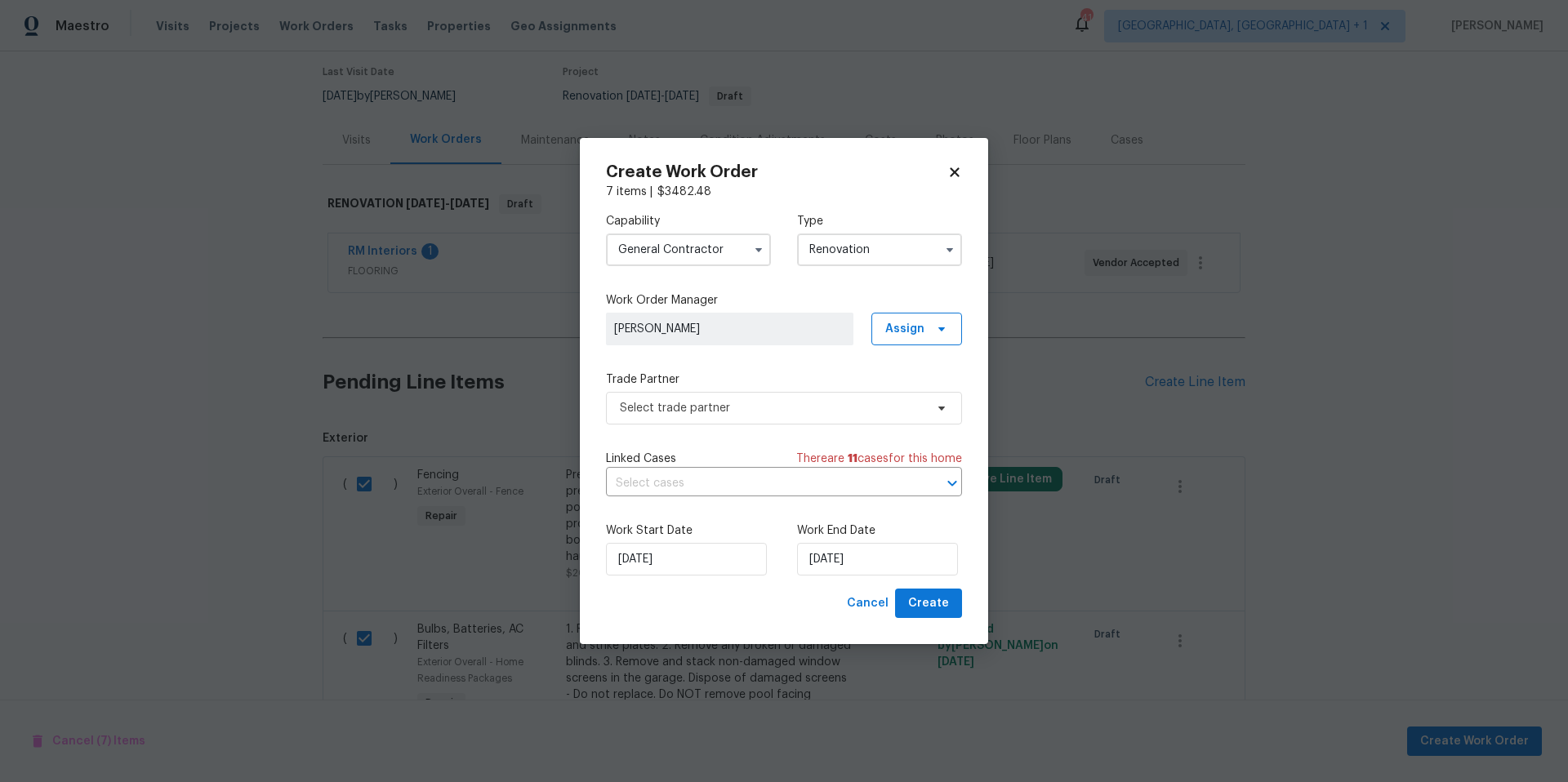
drag, startPoint x: 881, startPoint y: 385, endPoint x: 879, endPoint y: 439, distance: 54.0
click at [882, 390] on div "Trade Partner Select trade partner" at bounding box center [783, 398] width 356 height 53
click at [877, 421] on span "Select trade partner" at bounding box center [783, 408] width 356 height 33
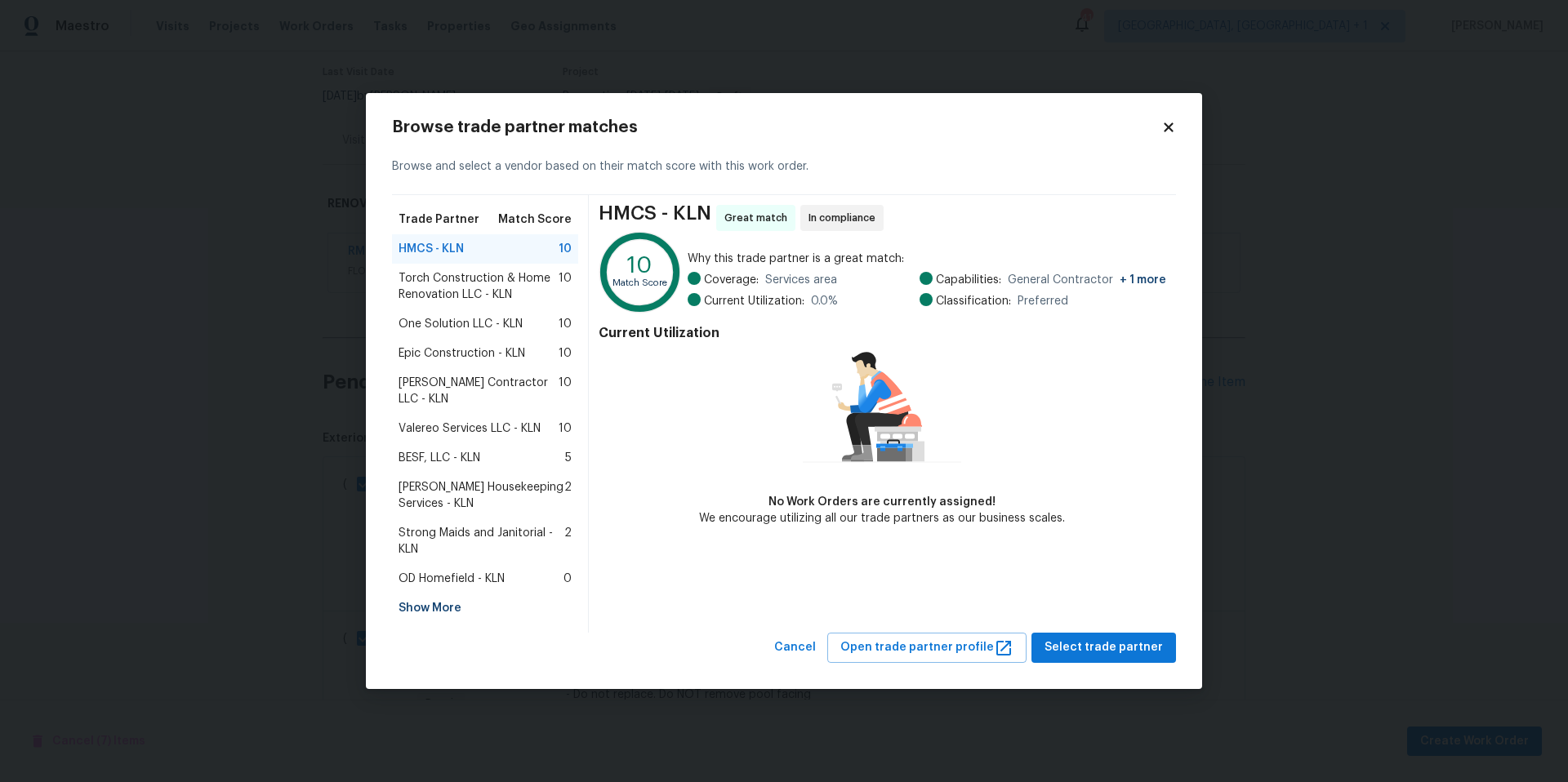
click at [479, 491] on span "Arelis Housekeeping Services - KLN" at bounding box center [481, 495] width 166 height 33
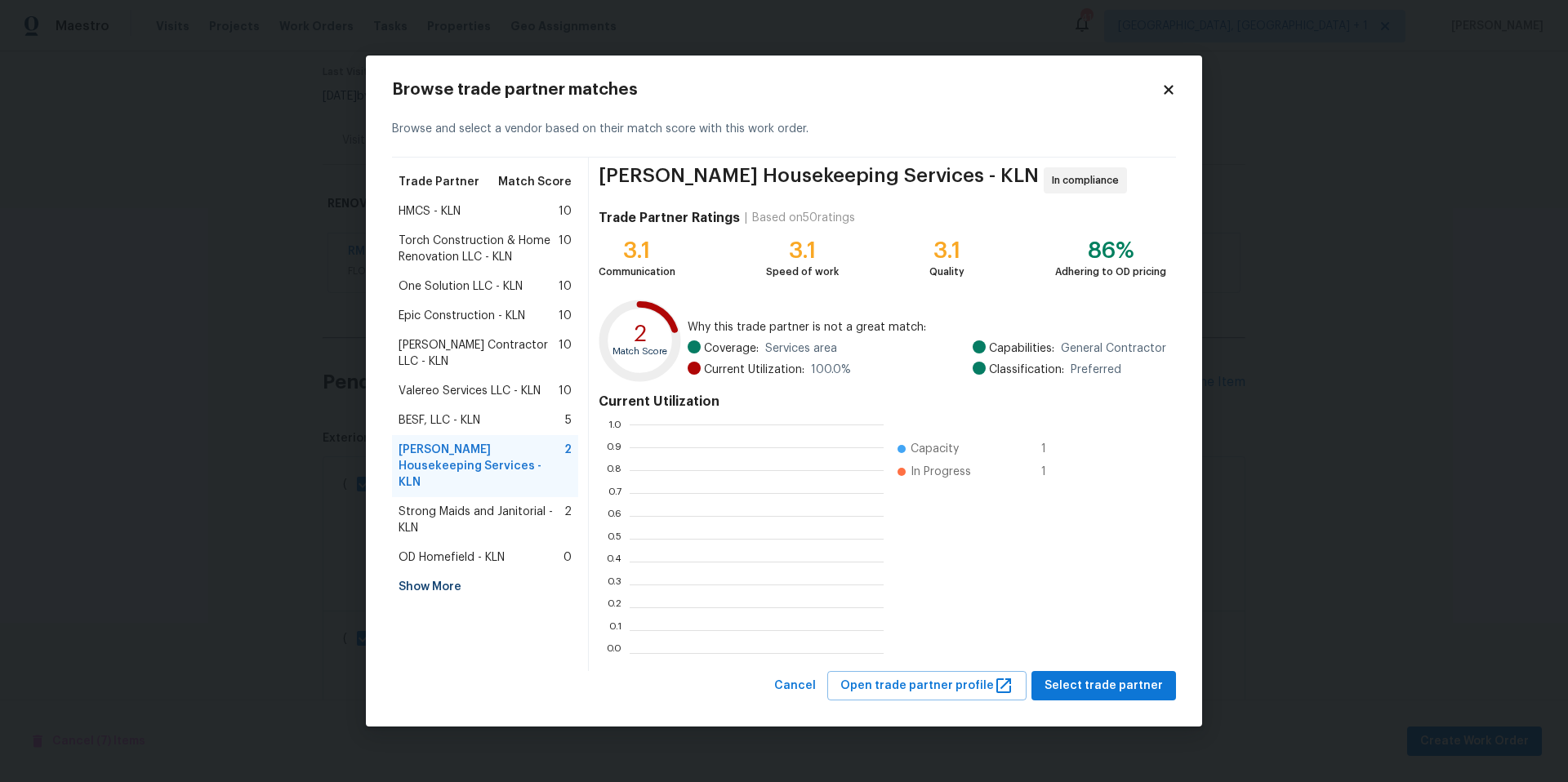
scroll to position [216, 243]
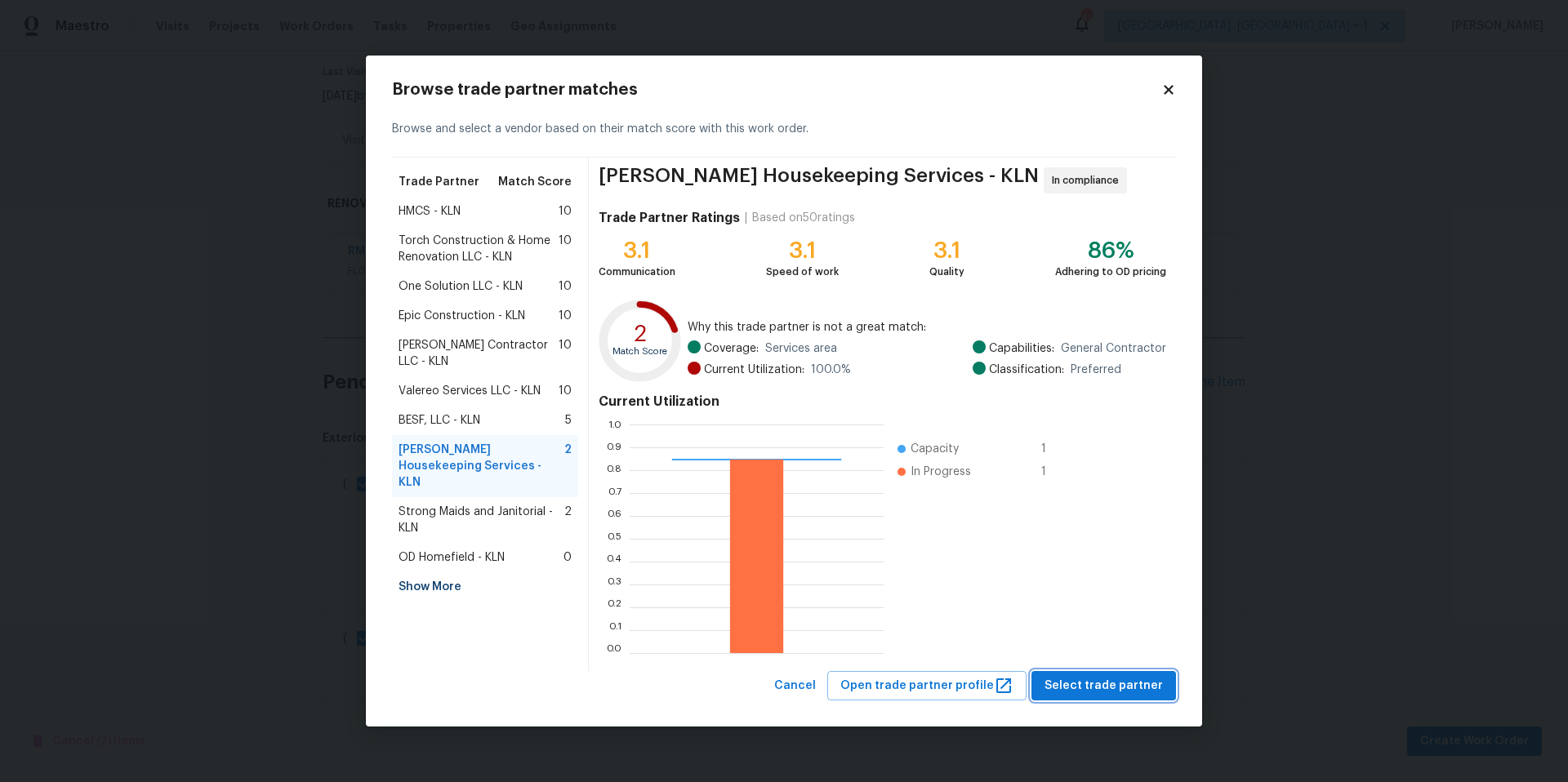
click at [1088, 679] on span "Select trade partner" at bounding box center [1103, 686] width 118 height 20
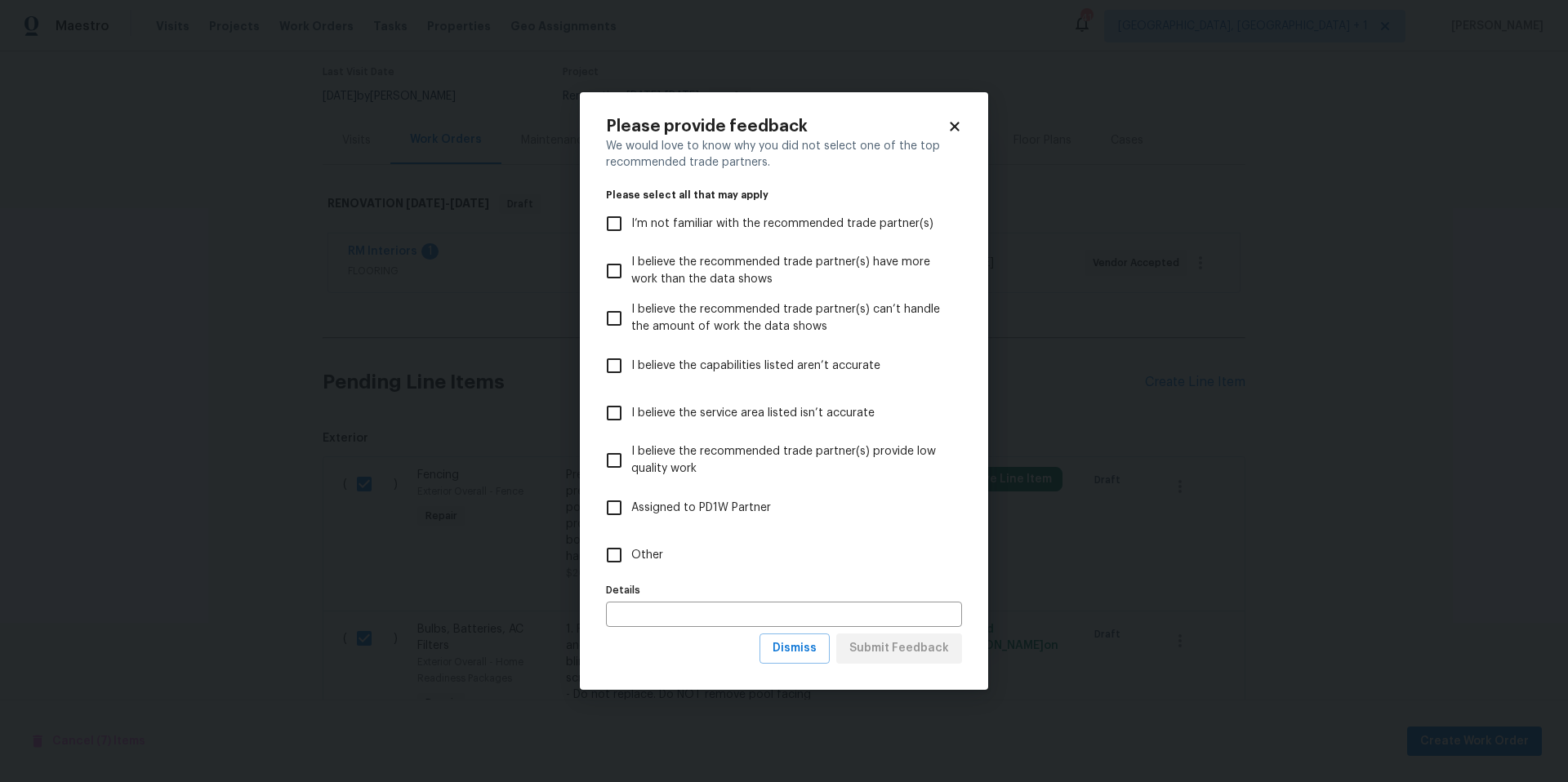
click at [617, 554] on input "Other" at bounding box center [614, 554] width 34 height 34
checkbox input "true"
click at [874, 658] on span "Submit Feedback" at bounding box center [898, 649] width 99 height 20
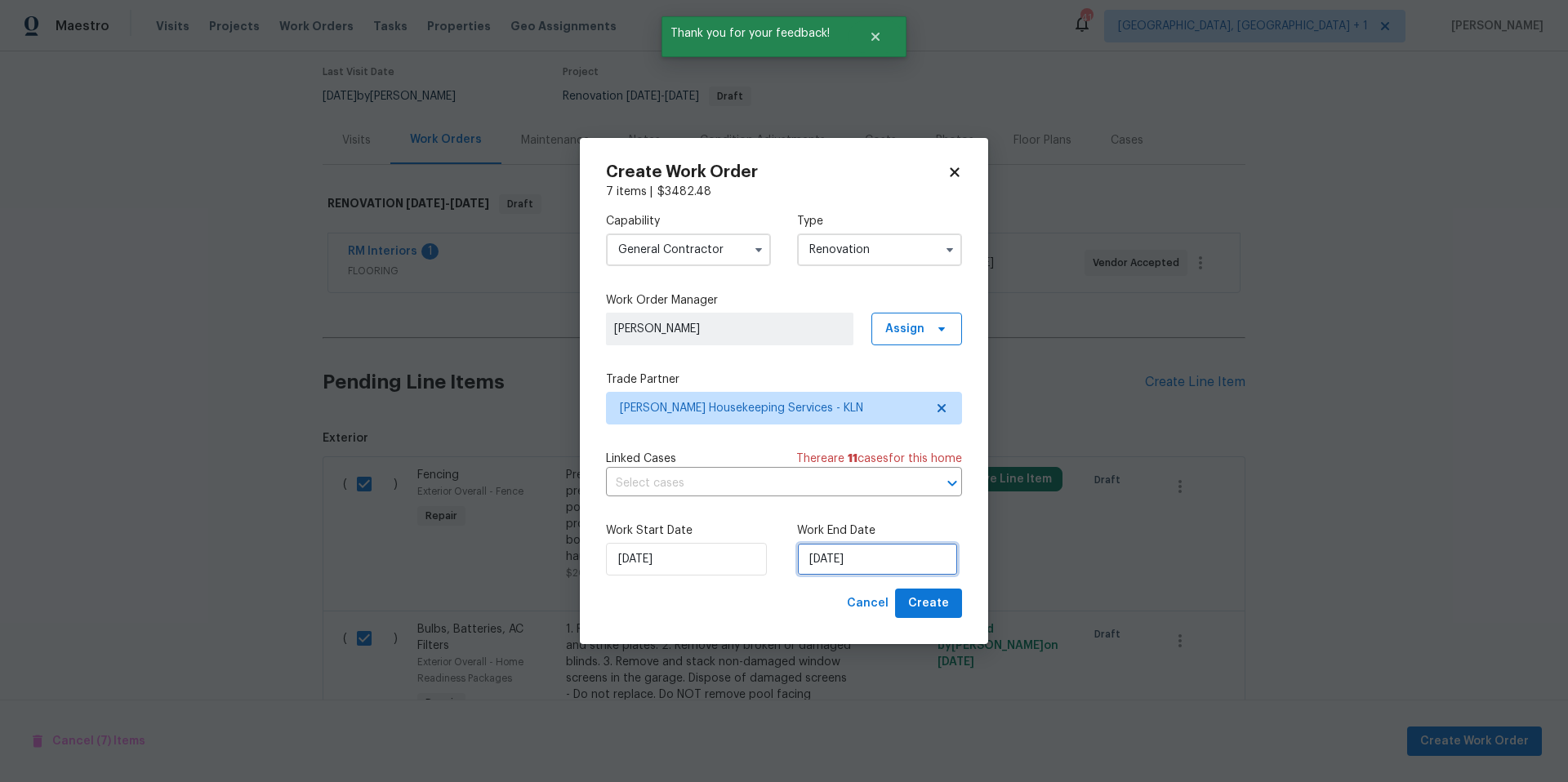
click at [851, 560] on input "8/21/2025" at bounding box center [877, 559] width 161 height 33
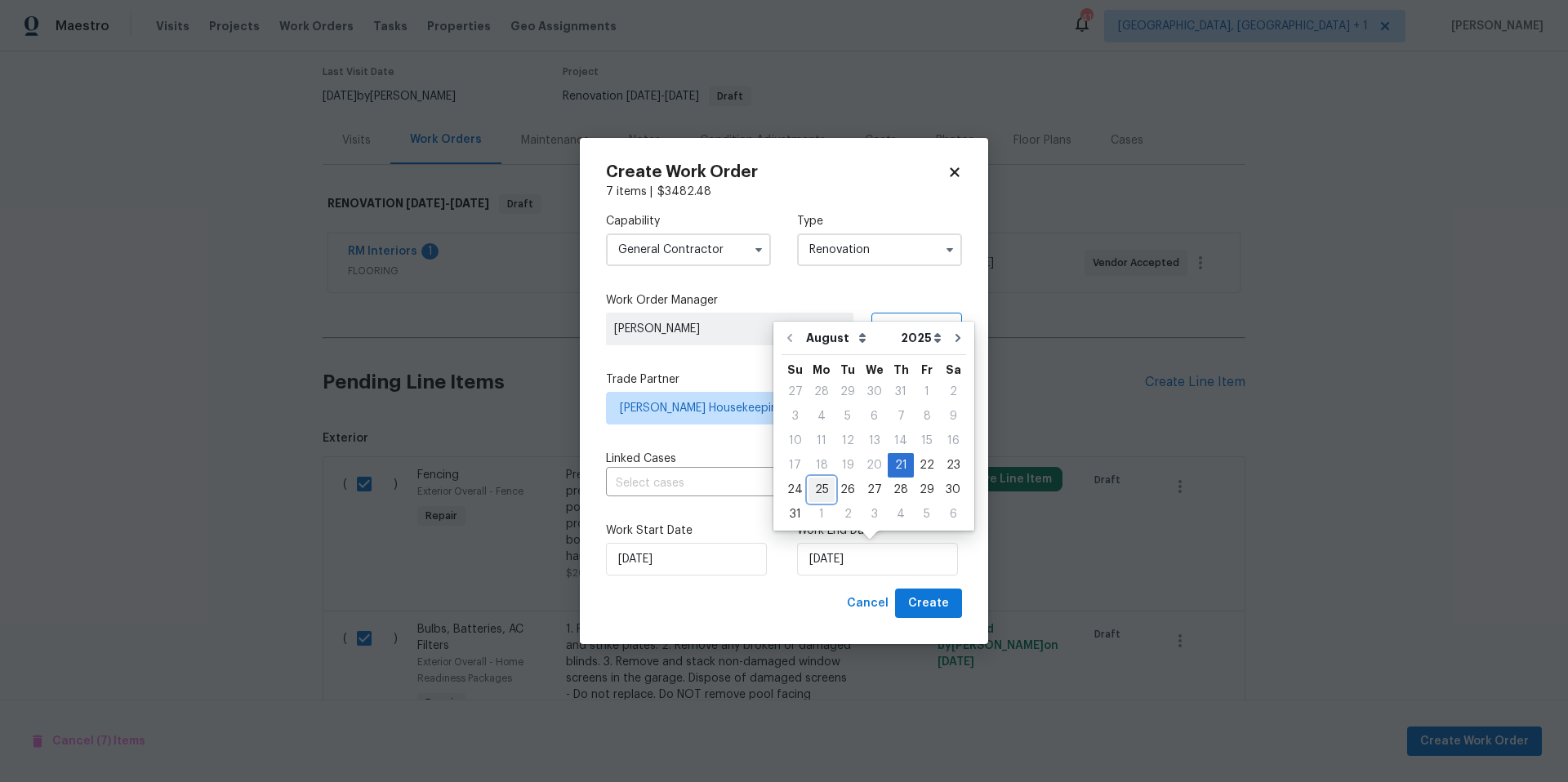
click at [826, 482] on div "25" at bounding box center [821, 489] width 26 height 23
type input "8/25/2025"
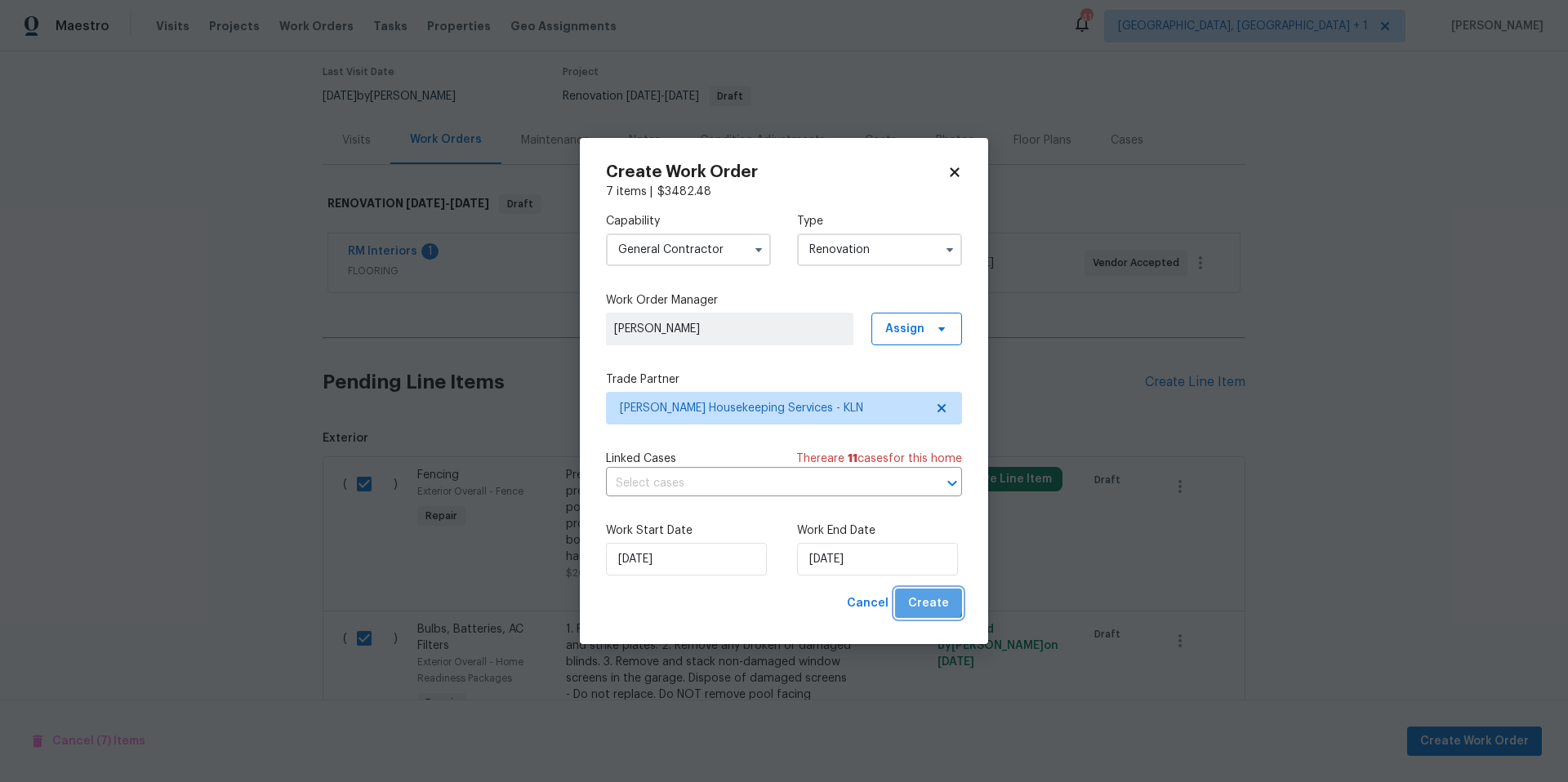
click at [904, 589] on button "Create" at bounding box center [928, 604] width 67 height 30
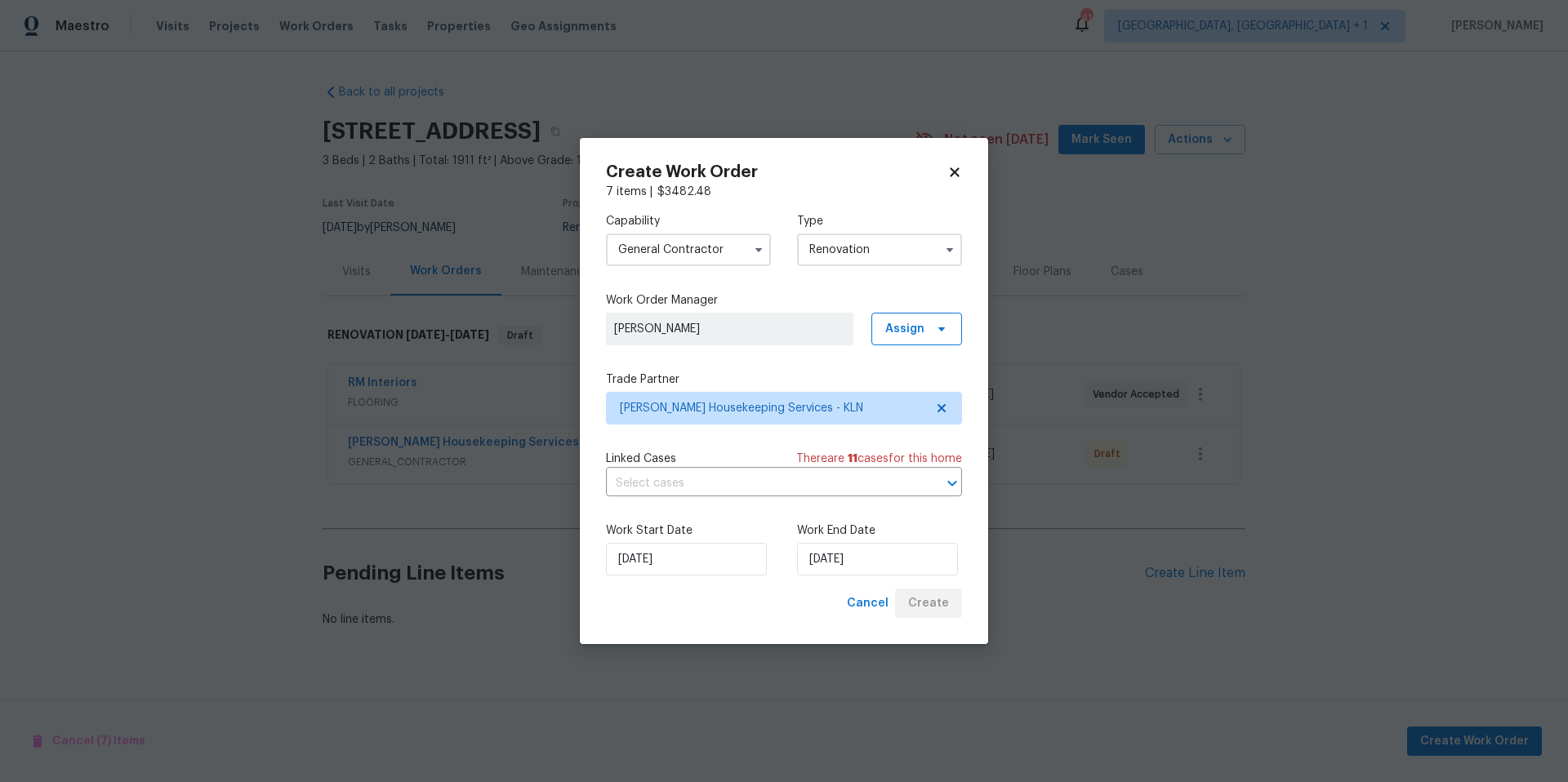
scroll to position [0, 0]
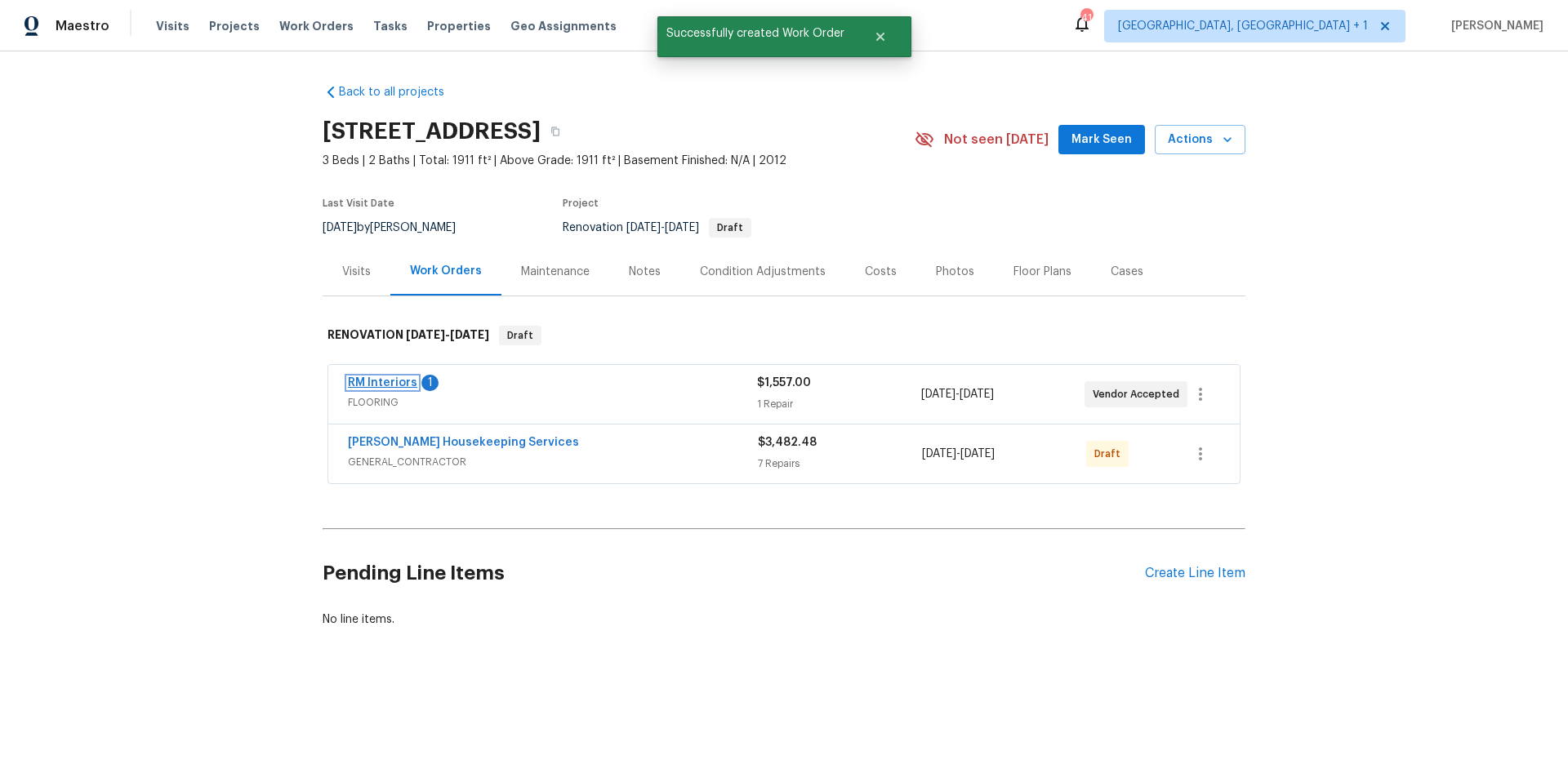
click at [390, 378] on link "RM Interiors" at bounding box center [382, 383] width 69 height 12
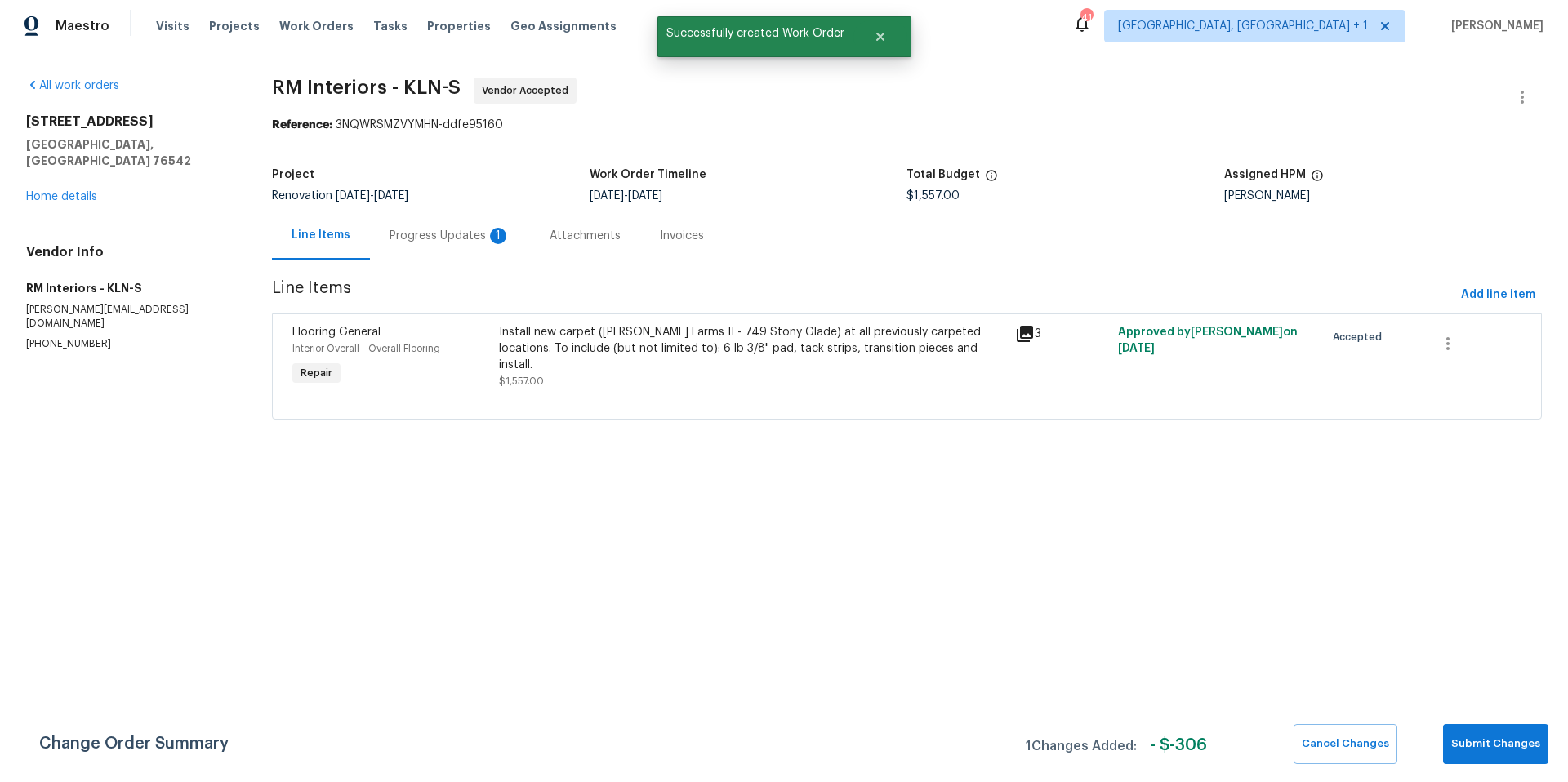
click at [476, 231] on div "Progress Updates 1" at bounding box center [450, 236] width 121 height 17
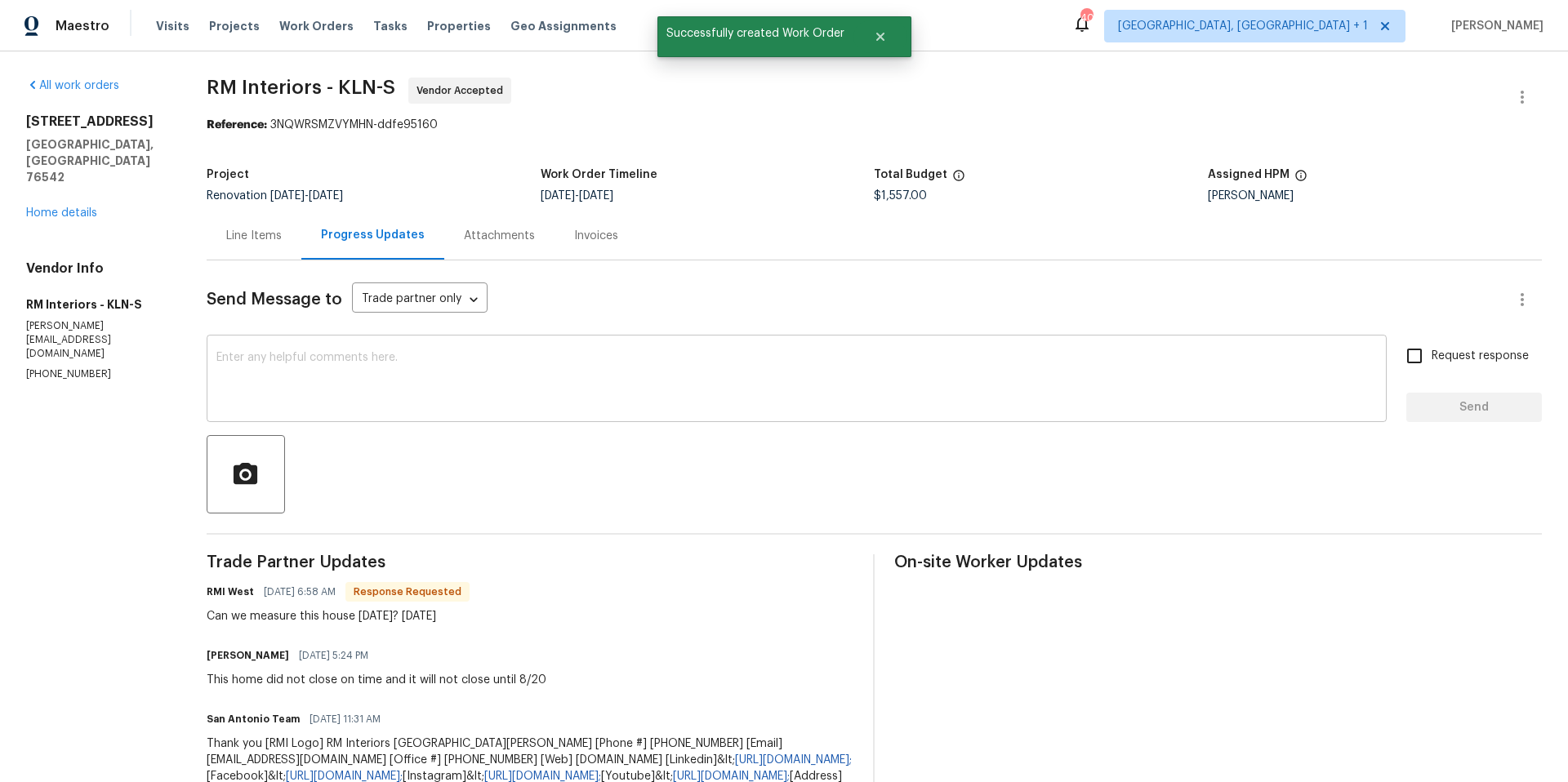
click at [510, 357] on textarea at bounding box center [796, 380] width 1160 height 58
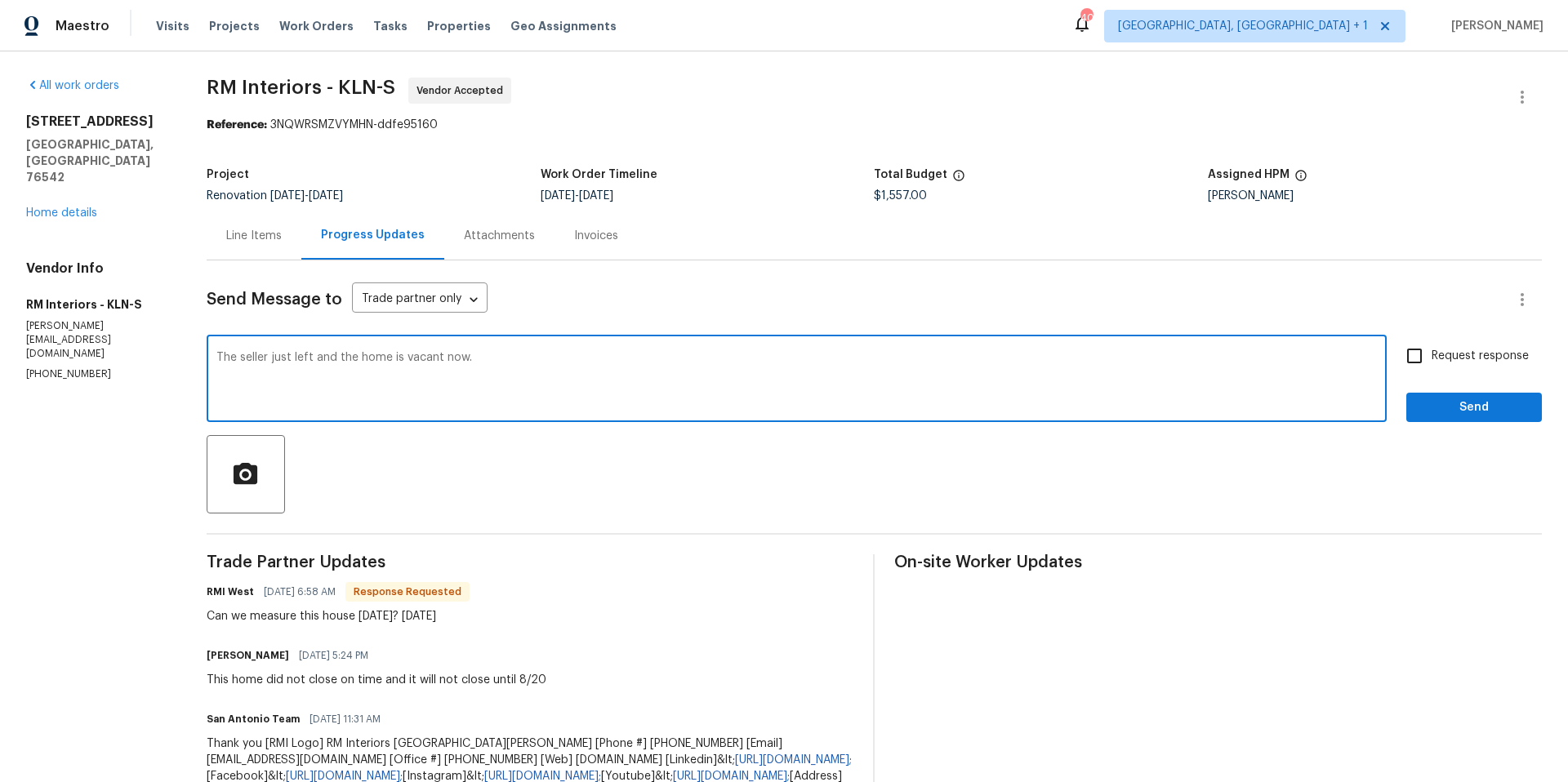
type textarea "The seller just left and the home is vacant now."
click at [1464, 403] on span "Send" at bounding box center [1474, 408] width 109 height 20
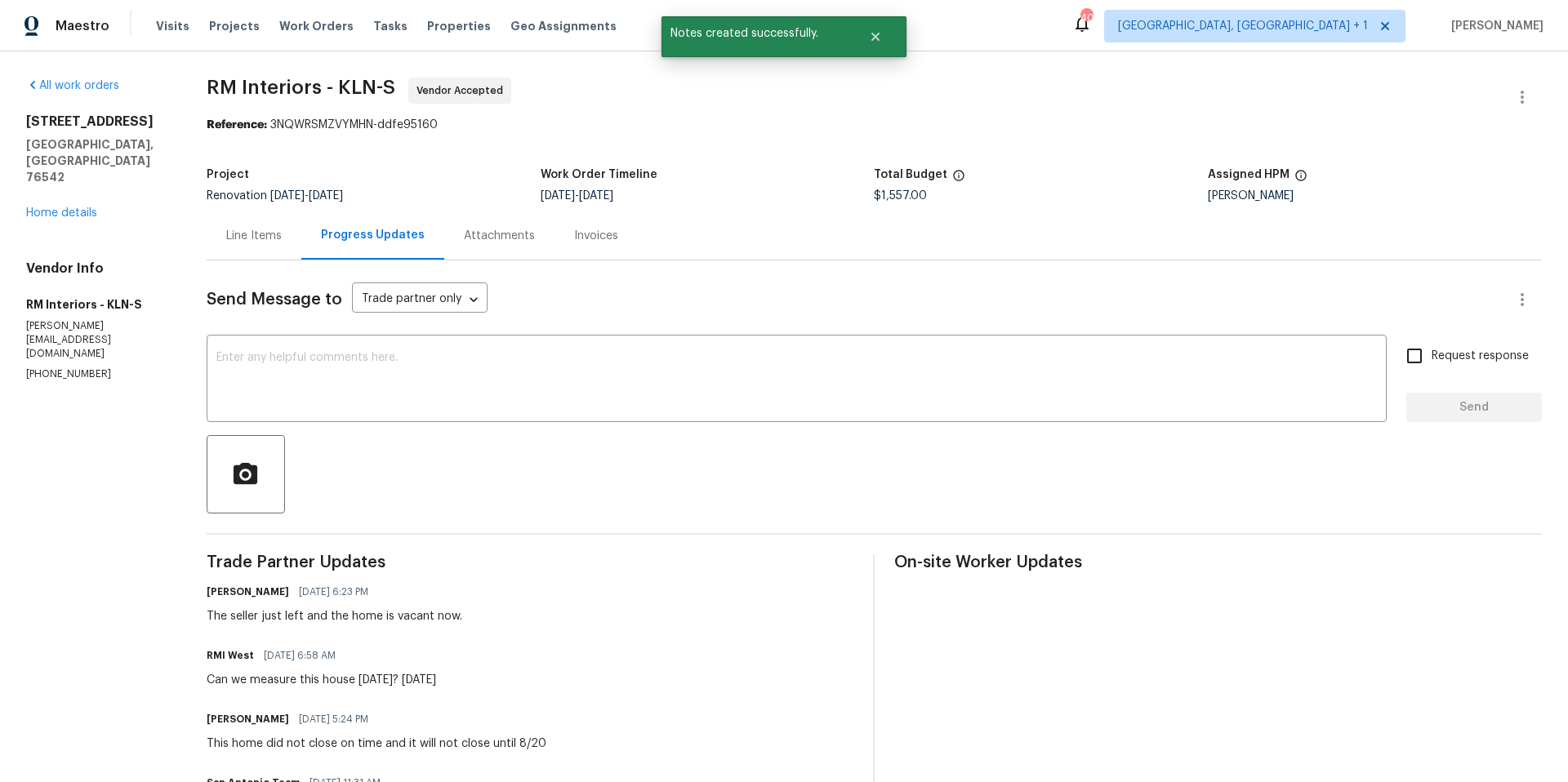
click at [226, 235] on div "Line Items" at bounding box center [254, 236] width 56 height 17
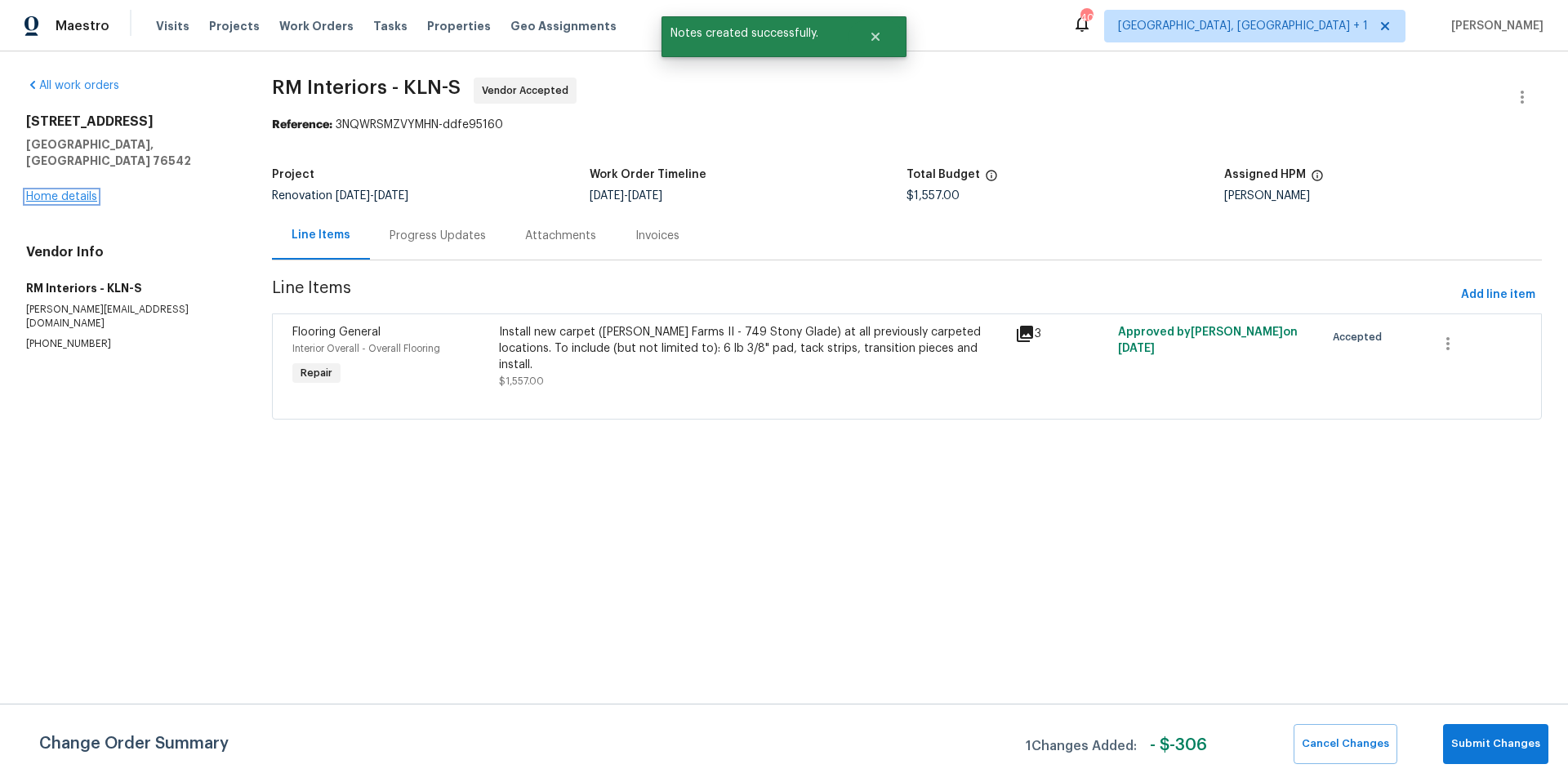
click at [85, 191] on link "Home details" at bounding box center [61, 197] width 71 height 12
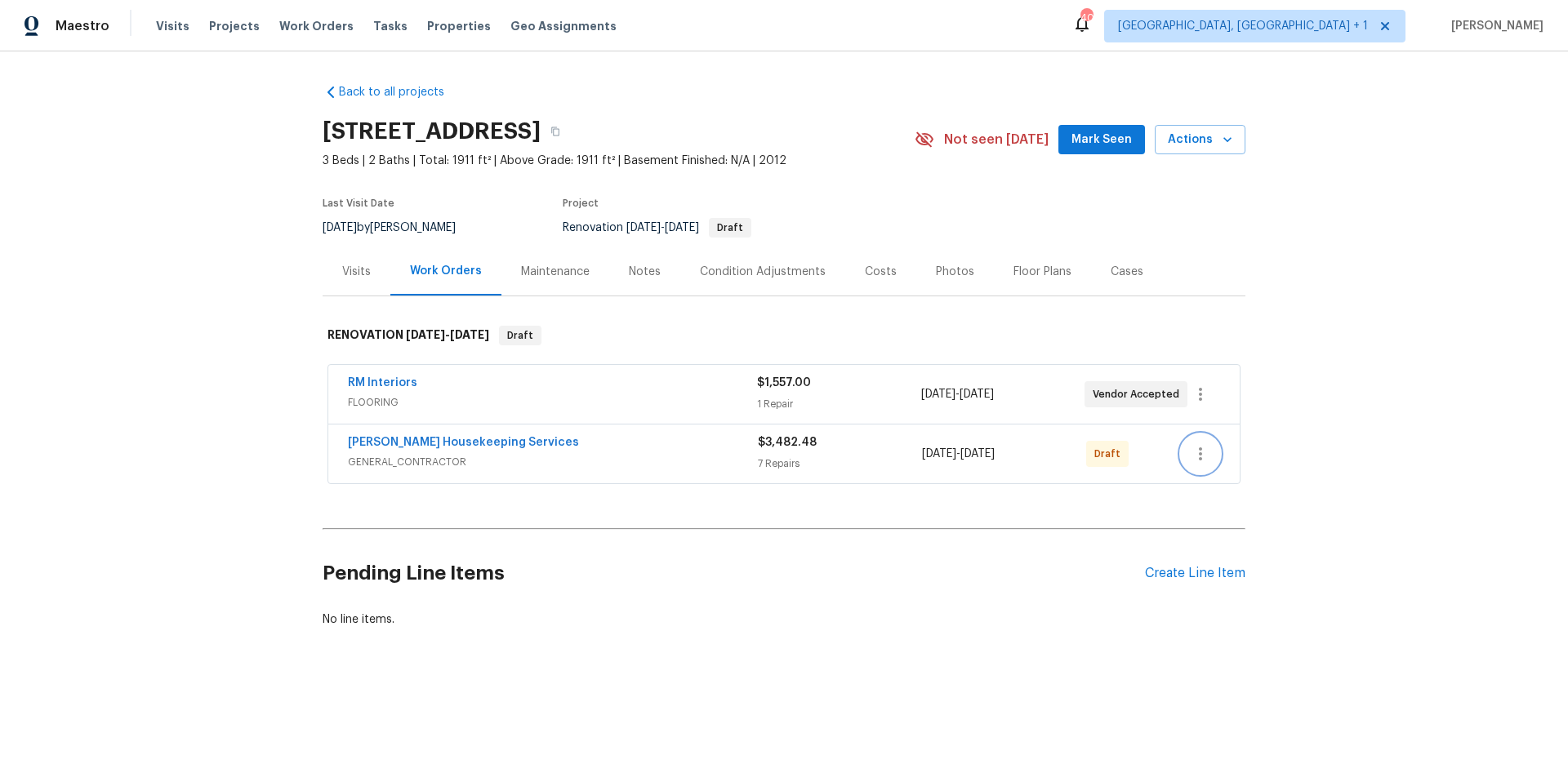
click at [1201, 459] on icon "button" at bounding box center [1199, 454] width 19 height 19
click at [1192, 455] on li "Send to Vendor" at bounding box center [1263, 454] width 176 height 27
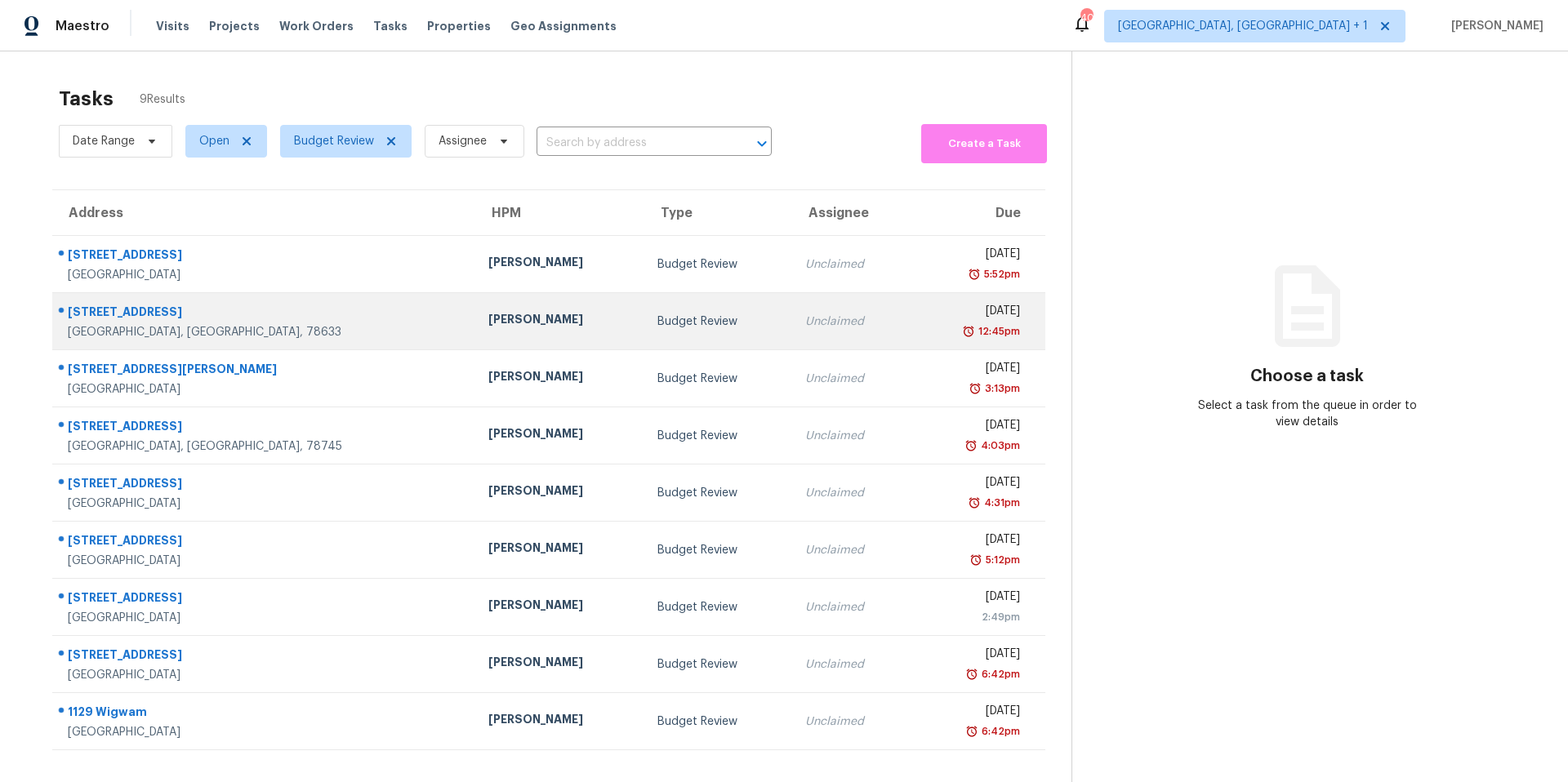
click at [170, 303] on div "714 Enchanted Rock Trl" at bounding box center [264, 313] width 395 height 20
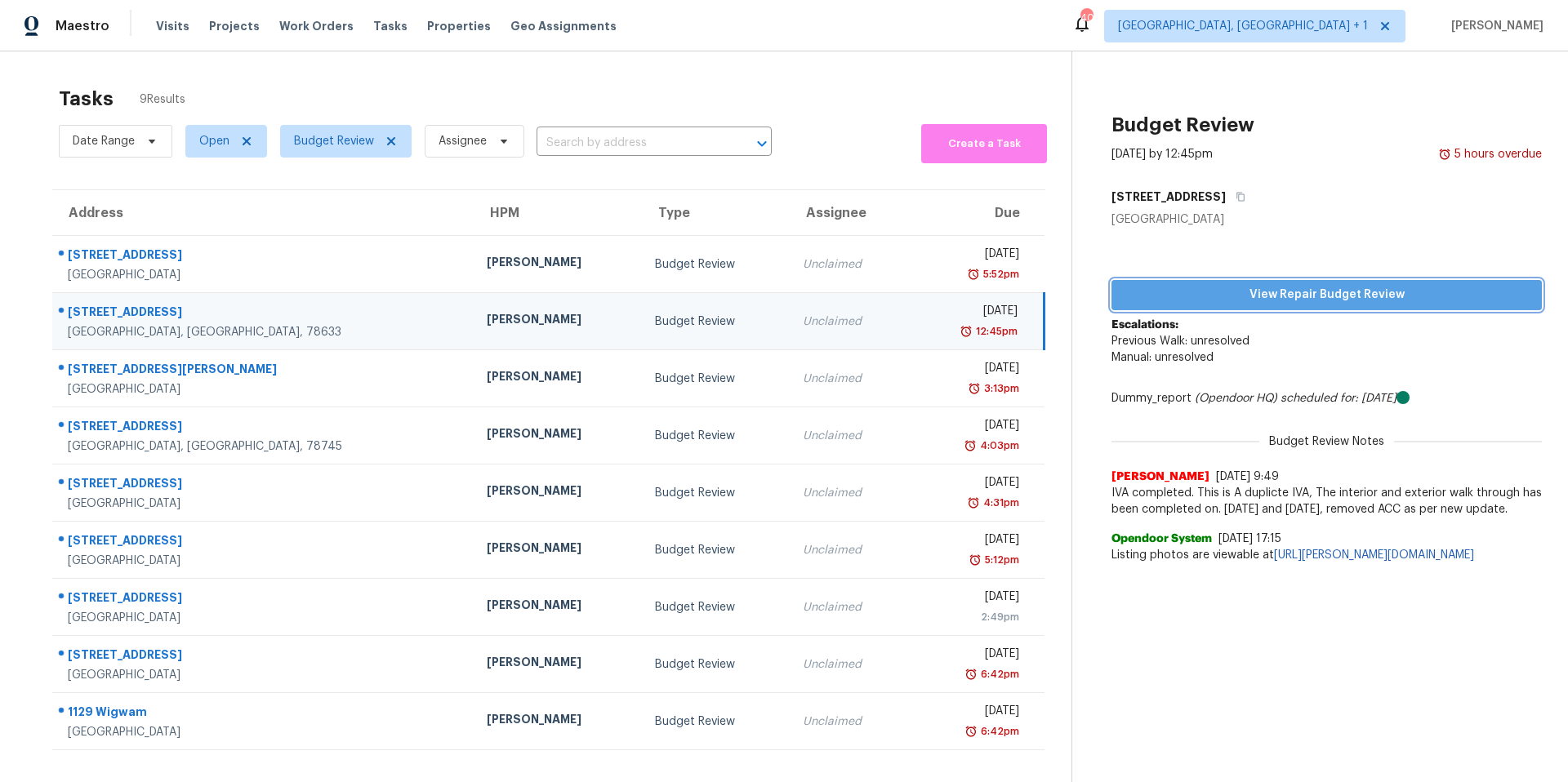
click at [1312, 298] on span "View Repair Budget Review" at bounding box center [1326, 295] width 405 height 20
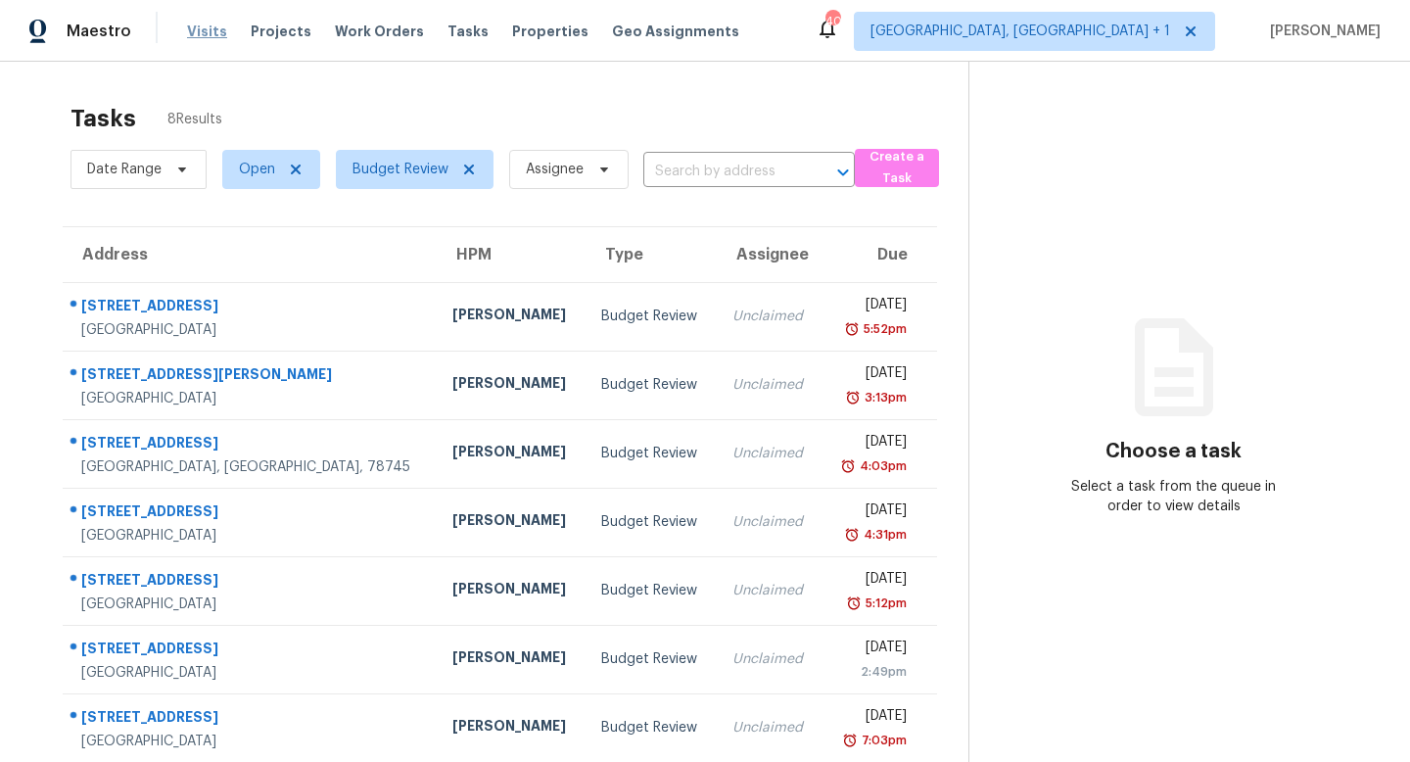
click at [211, 31] on span "Visits" at bounding box center [207, 32] width 40 height 20
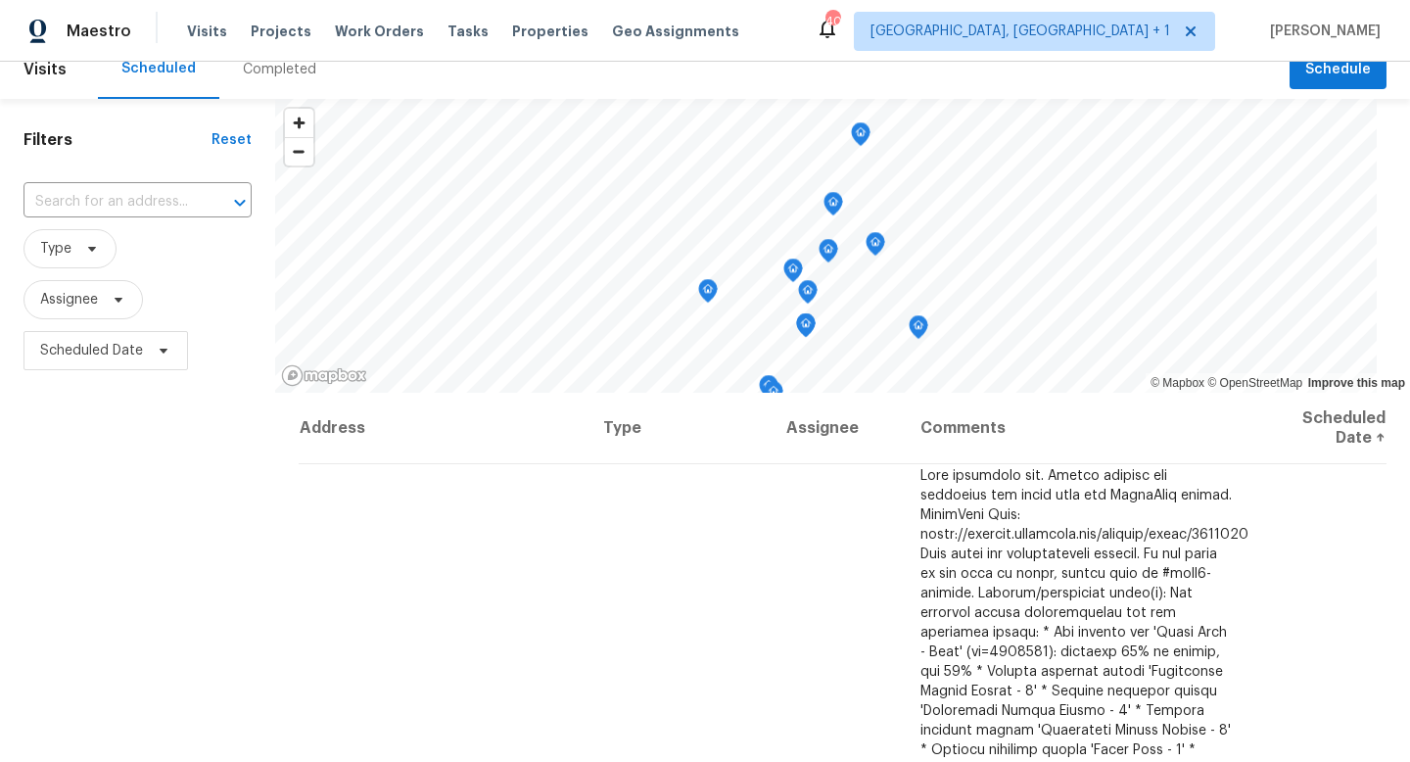
scroll to position [25, 0]
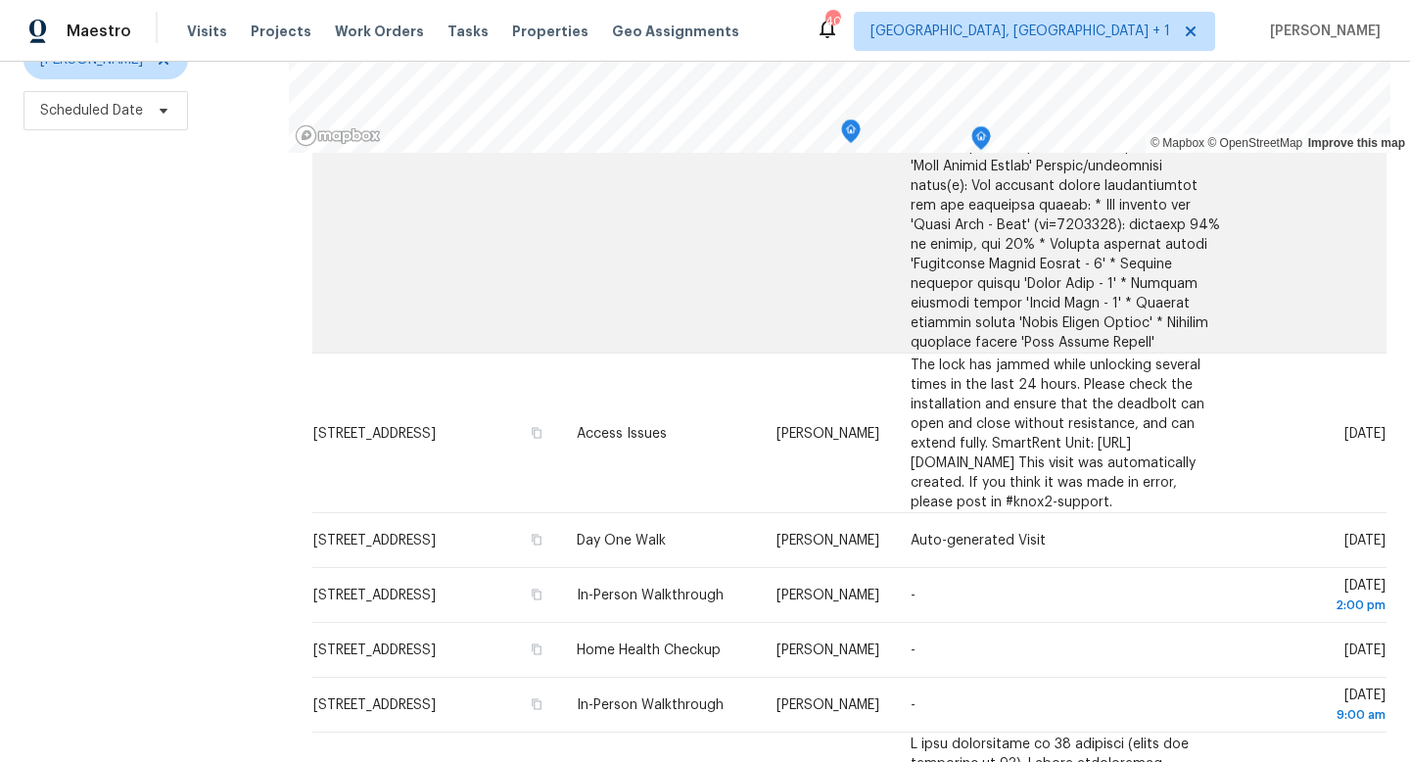
scroll to position [900, 0]
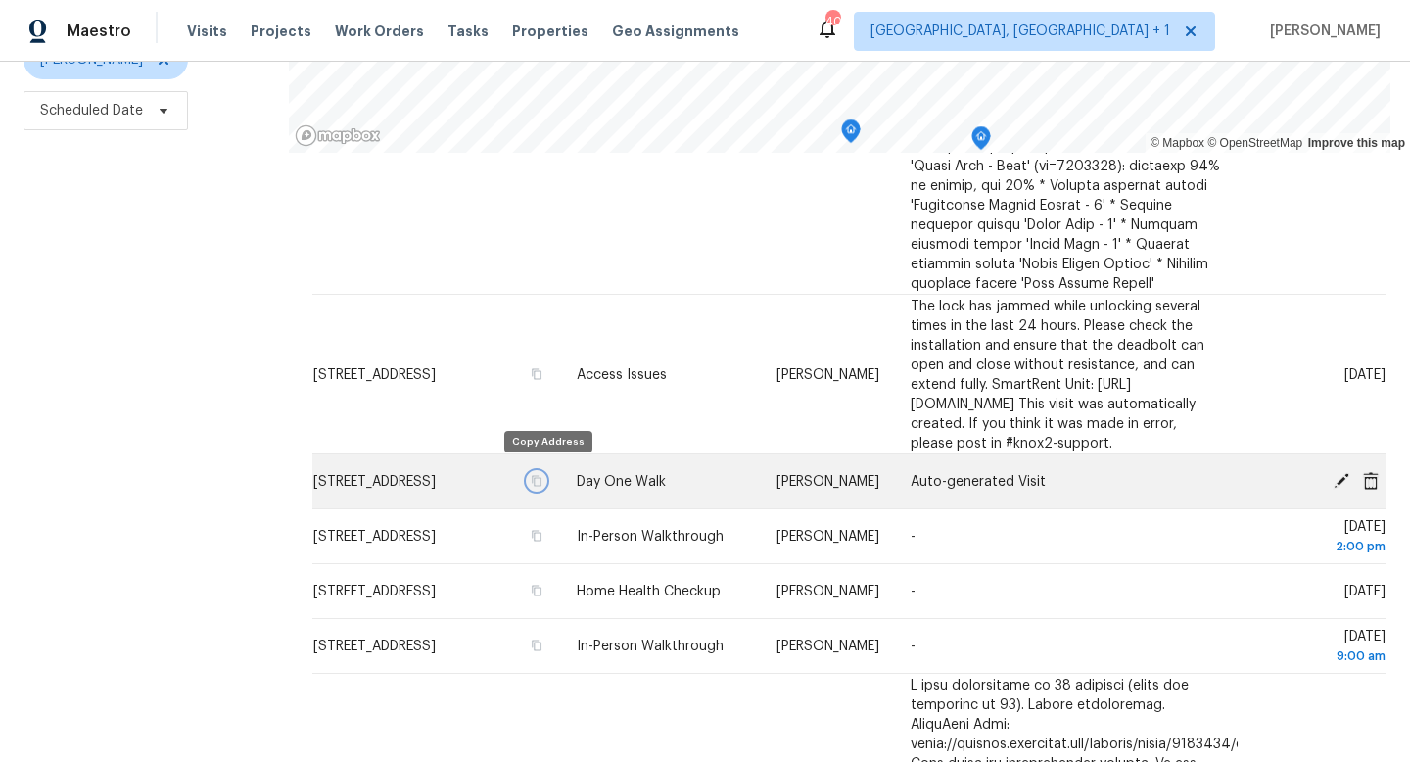
click at [545, 481] on button "button" at bounding box center [537, 481] width 18 height 18
